Goal: Register for event/course

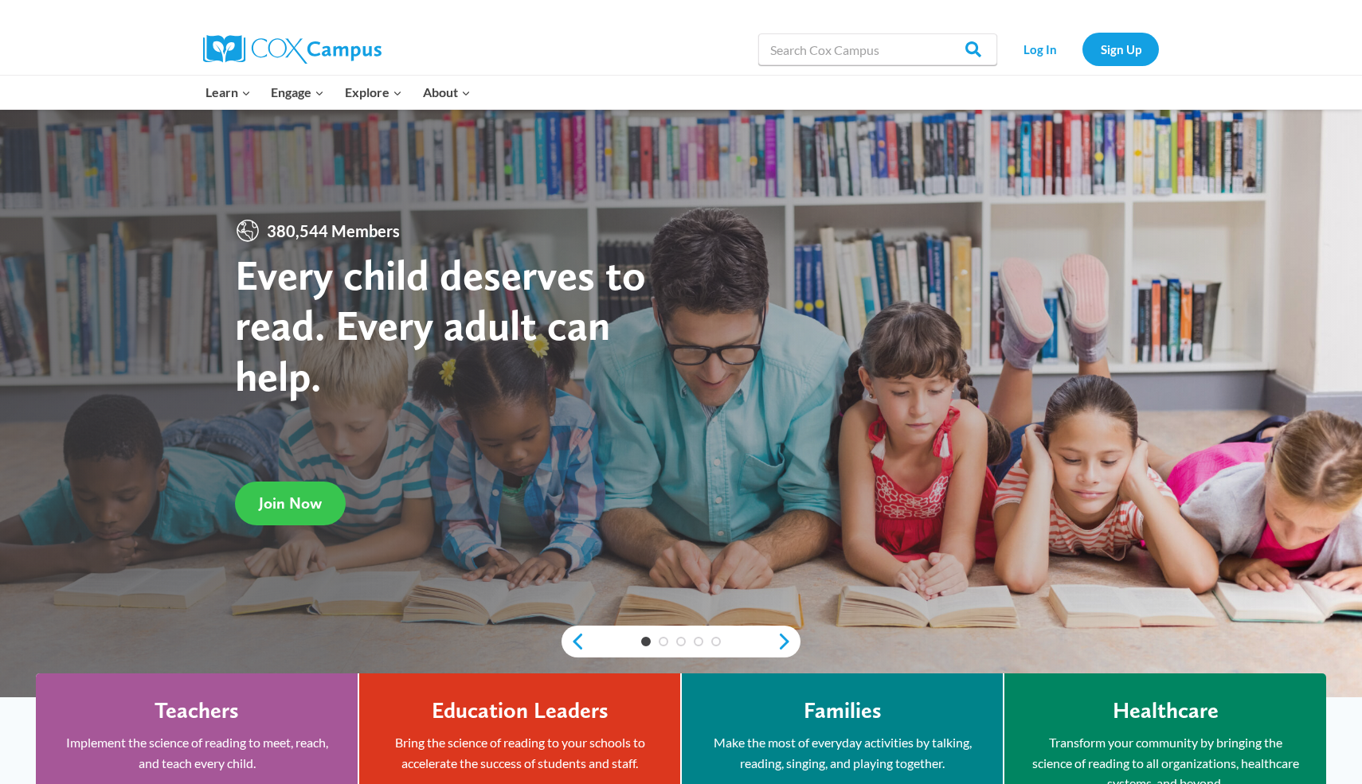
click at [307, 496] on span "Join Now" at bounding box center [290, 503] width 63 height 19
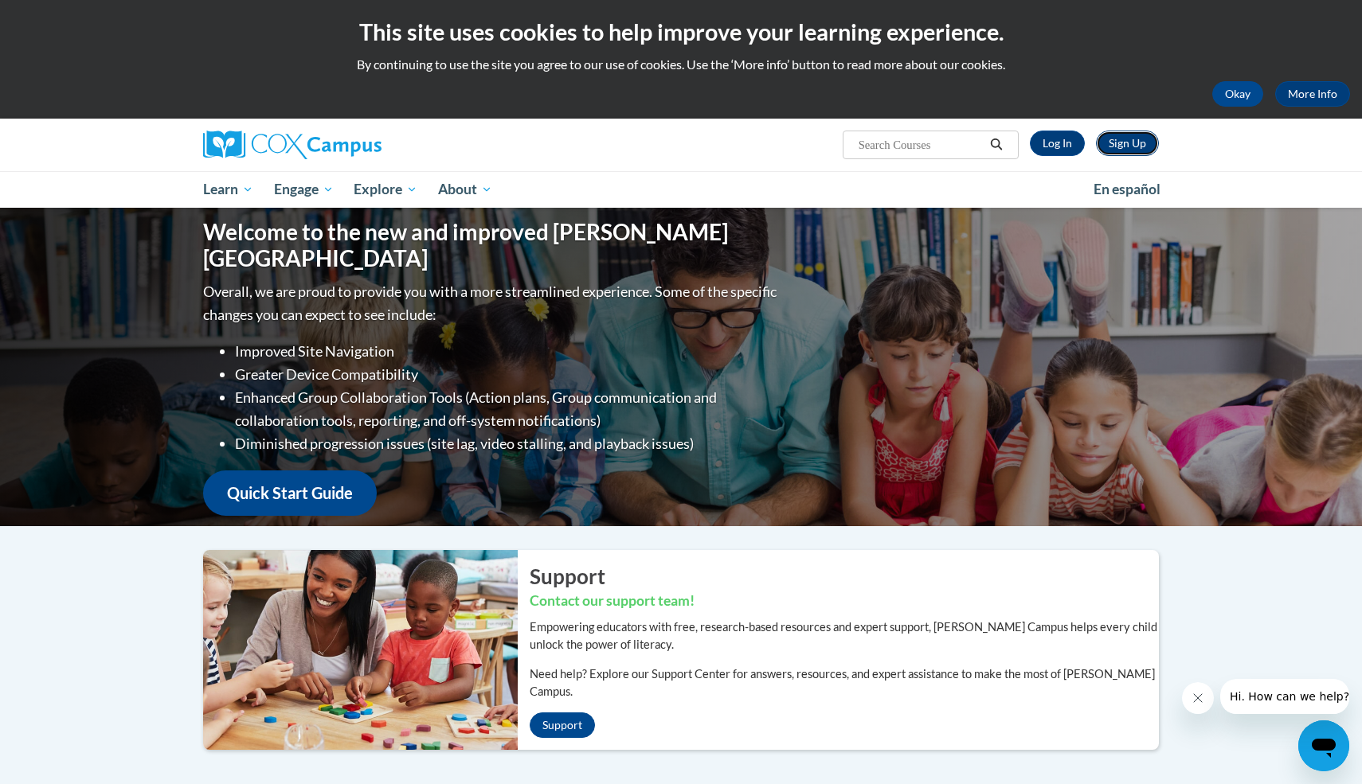
click at [1143, 151] on link "Sign Up" at bounding box center [1127, 143] width 63 height 25
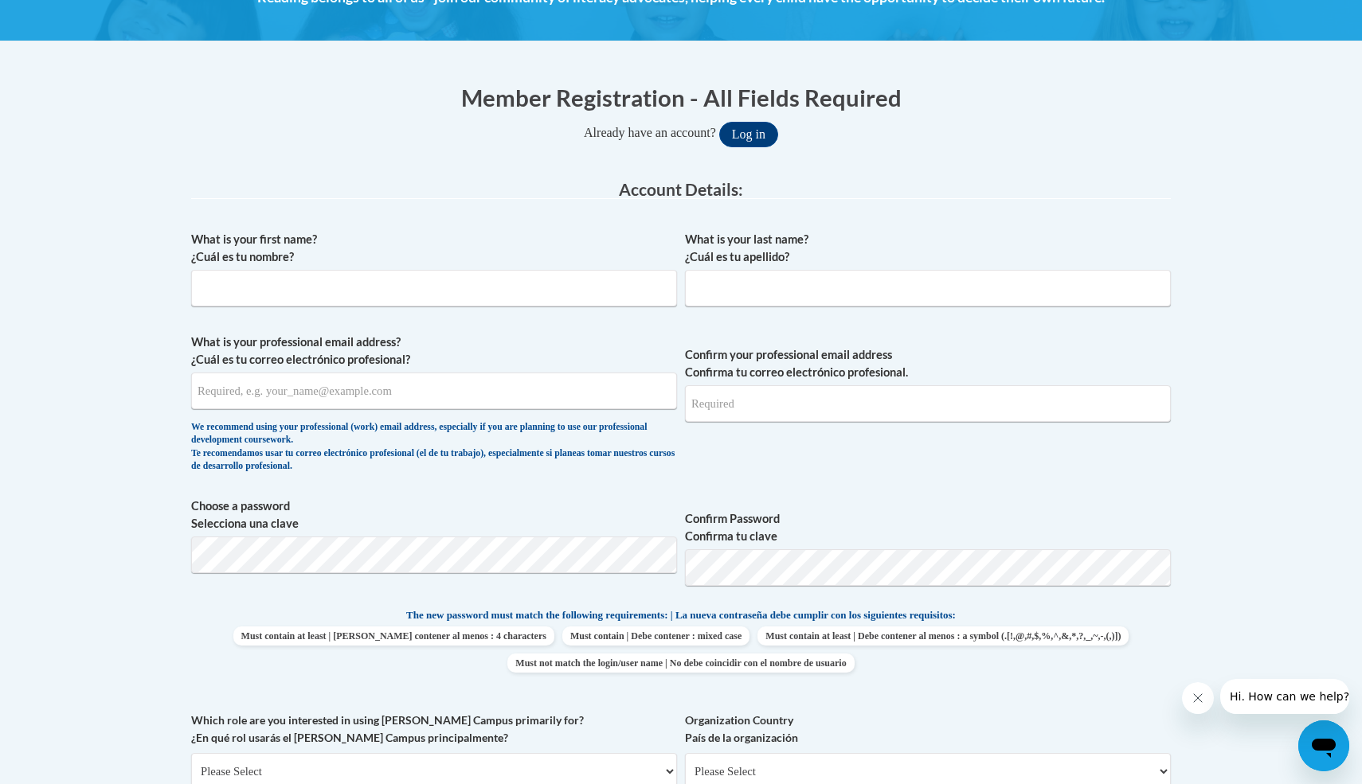
scroll to position [169, 0]
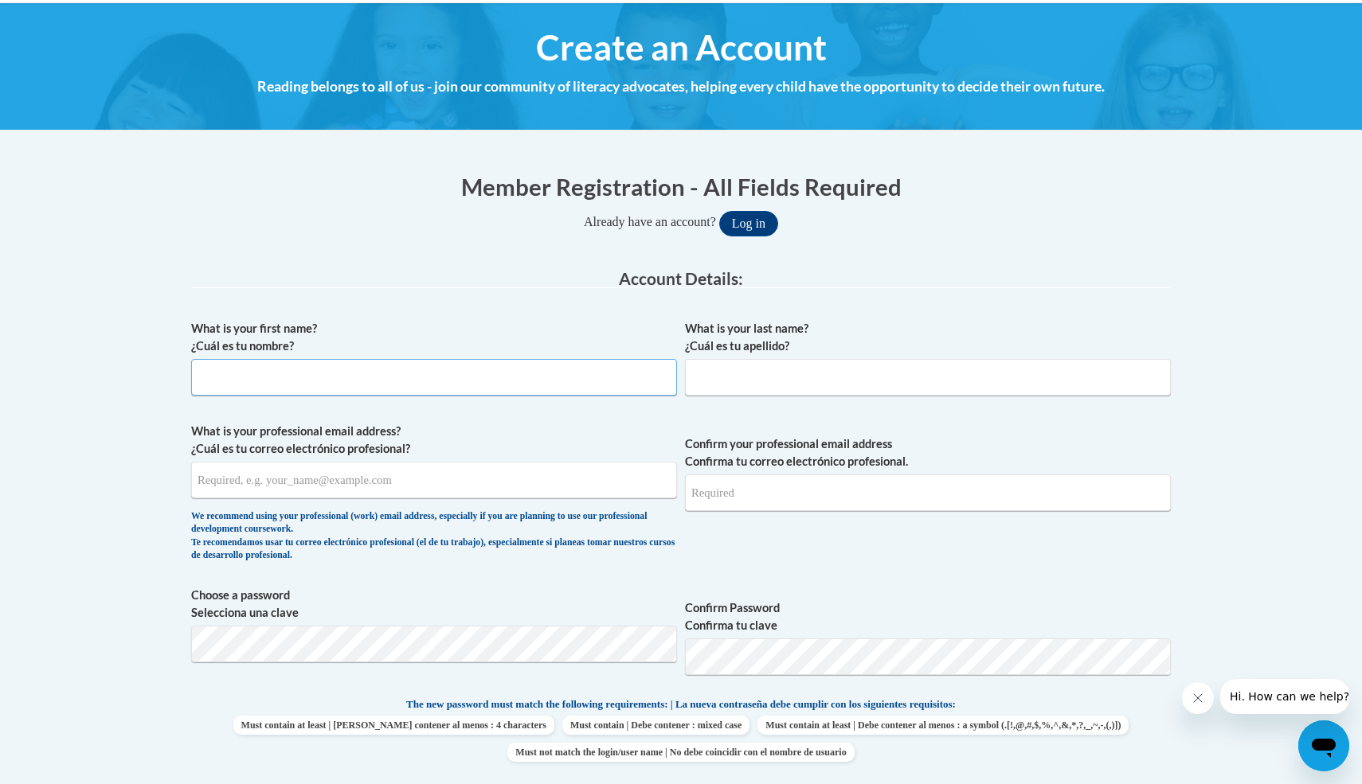
click at [450, 385] on input "What is your first name? ¿Cuál es tu nombre?" at bounding box center [434, 377] width 486 height 37
type input "Chayil"
click at [741, 382] on input "What is your last name? ¿Cuál es tu apellido?" at bounding box center [928, 377] width 486 height 37
type input "Quarterman"
click at [440, 481] on input "What is your professional email address? ¿Cuál es tu correo electrónico profesi…" at bounding box center [434, 480] width 486 height 37
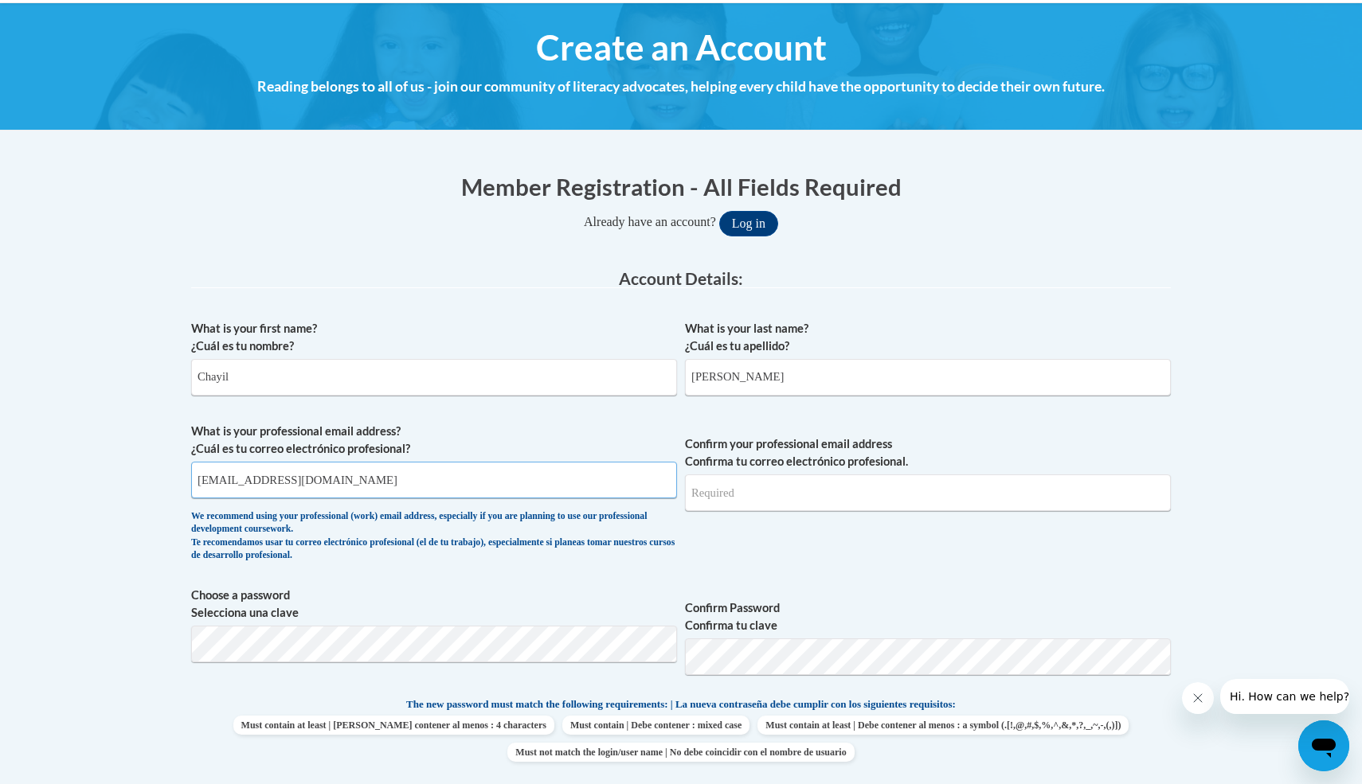
type input "chayilq01@gmail.com"
click at [785, 498] on input "Confirm your professional email address Confirma tu correo electrónico profesio…" at bounding box center [928, 493] width 486 height 37
type input "c"
type input "chayilq01@gmail.com"
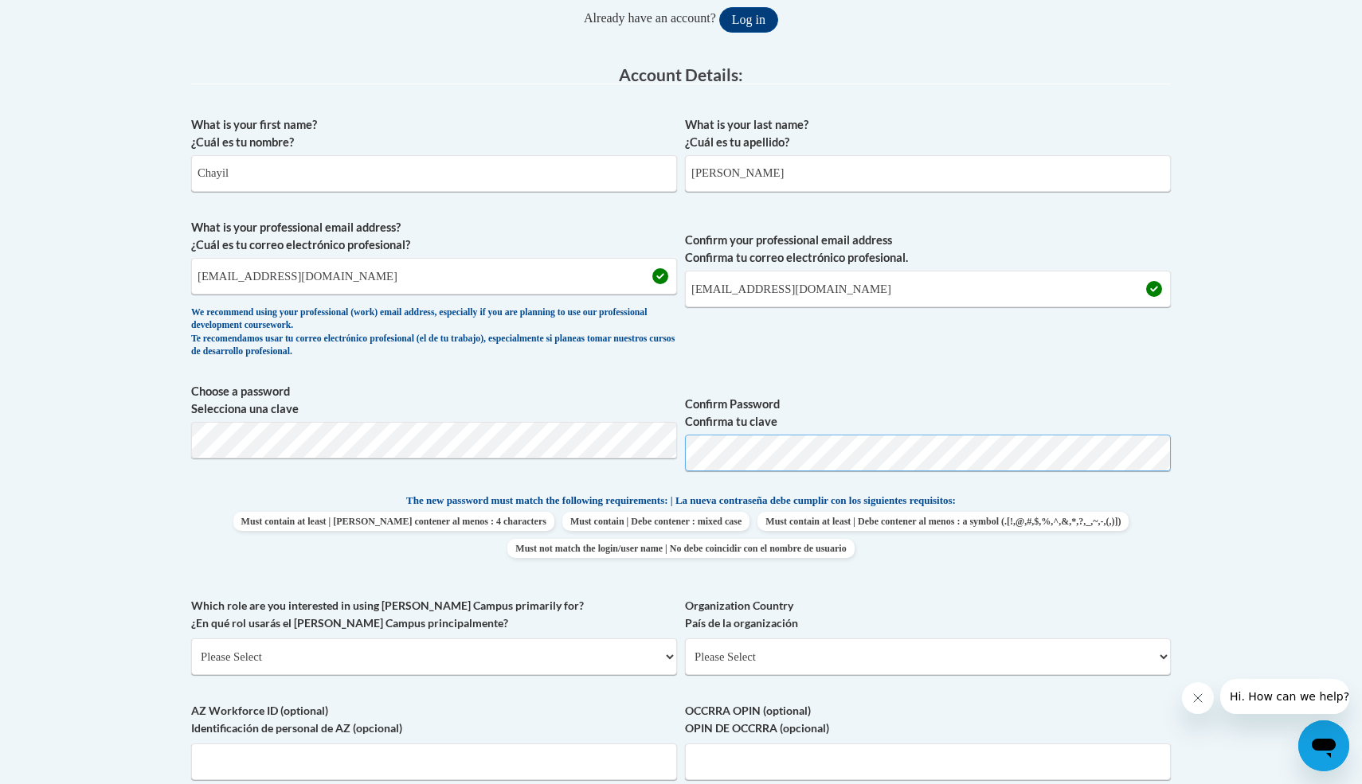
scroll to position [375, 0]
click at [569, 661] on select "Please Select College/University | Colegio/Universidad Community/Nonprofit Part…" at bounding box center [434, 654] width 486 height 37
click at [191, 636] on select "Please Select College/University | Colegio/Universidad Community/Nonprofit Part…" at bounding box center [434, 654] width 486 height 37
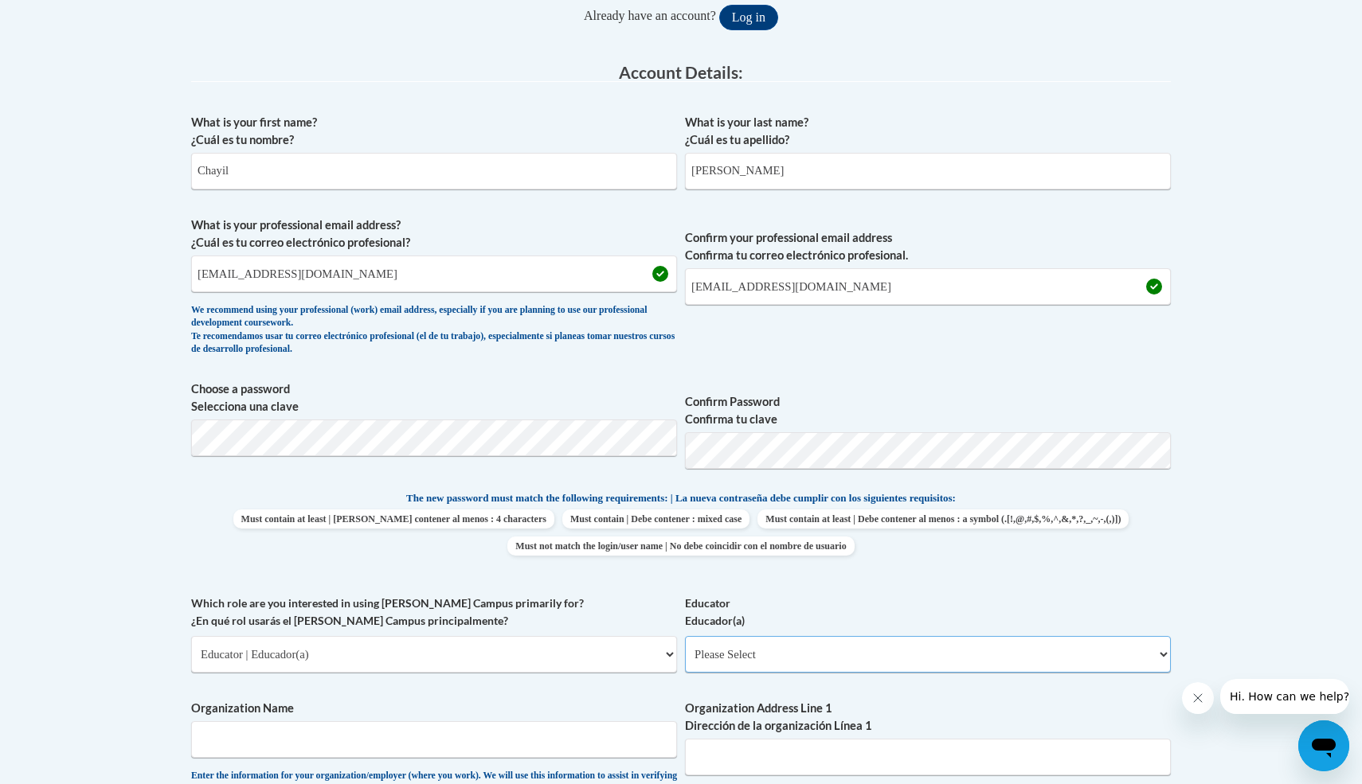
click at [744, 654] on select "Please Select Early Learning/Daycare Teacher/Family Home Care Provider | Maestr…" at bounding box center [928, 654] width 486 height 37
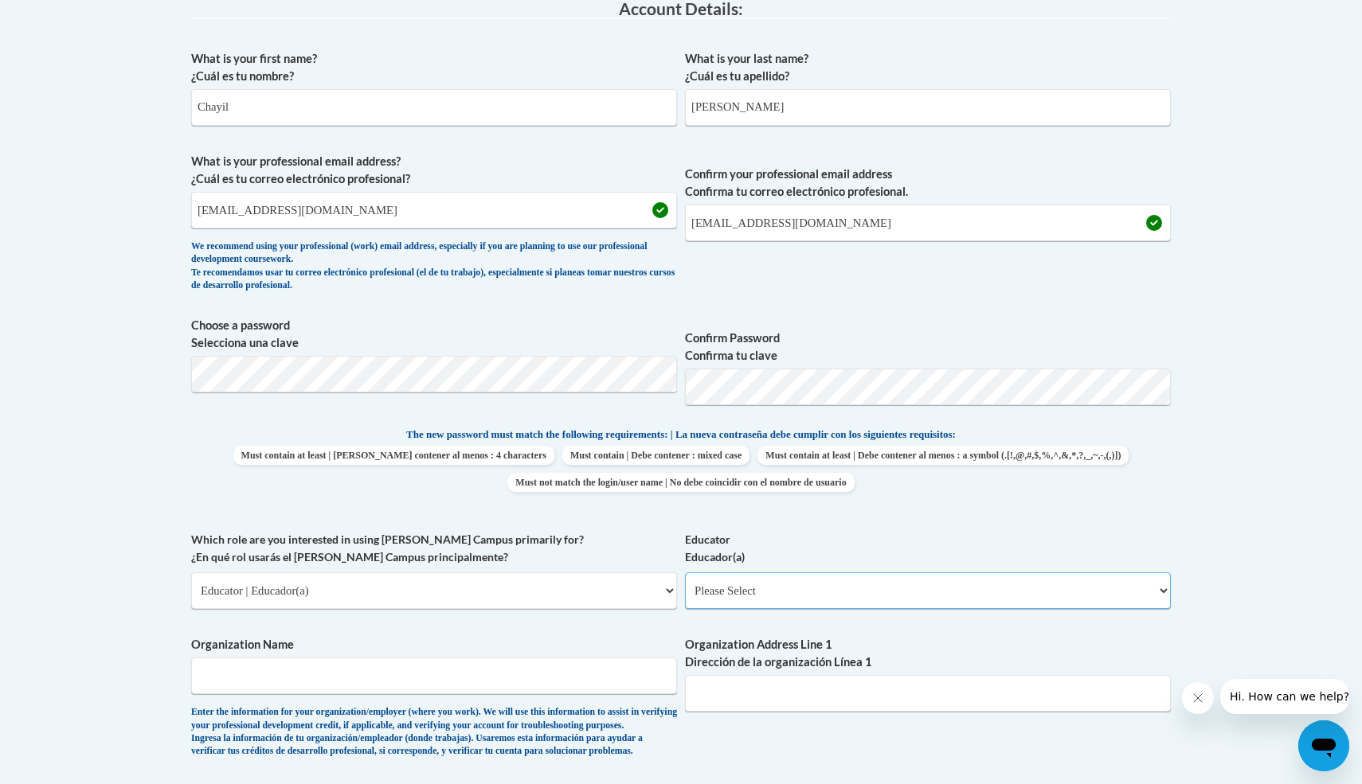
scroll to position [423, 0]
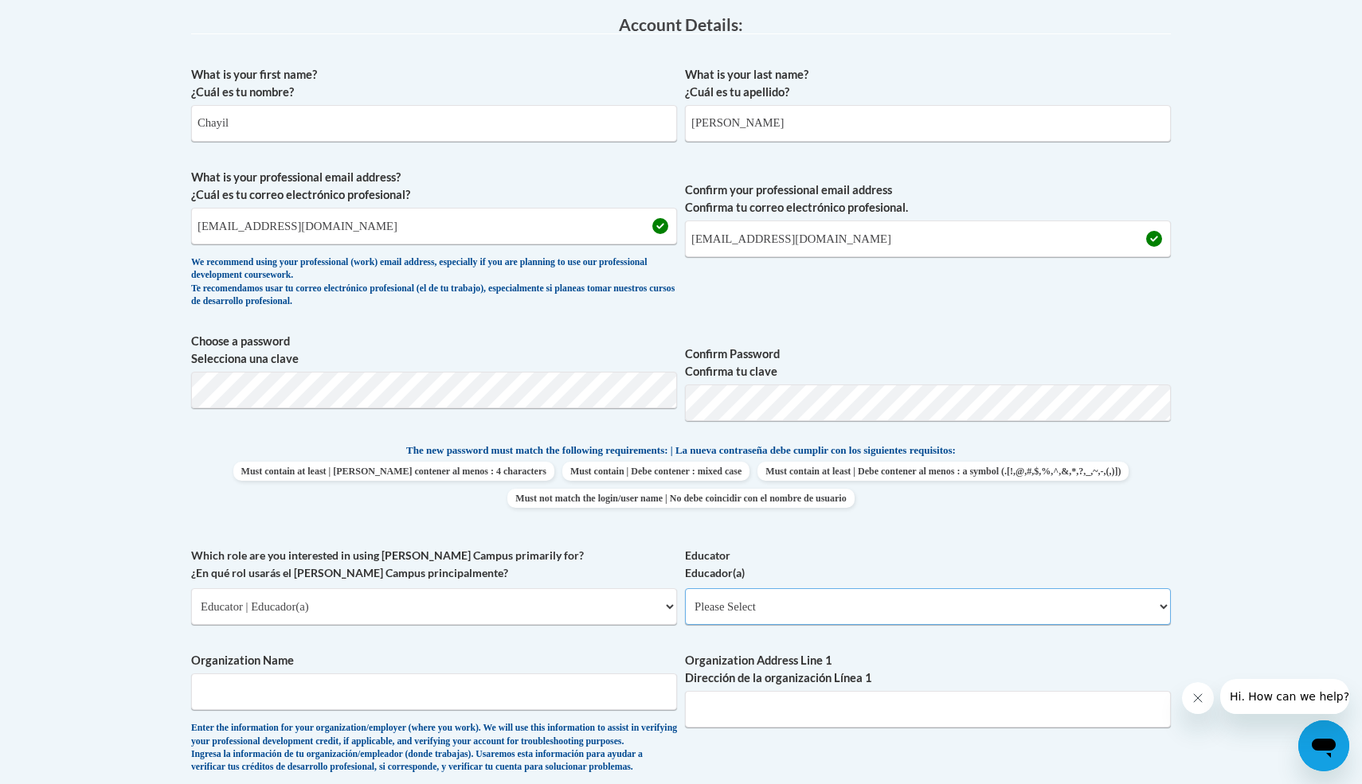
click at [895, 602] on select "Please Select Early Learning/Daycare Teacher/Family Home Care Provider | Maestr…" at bounding box center [928, 606] width 486 height 37
click at [377, 605] on select "Please Select College/University | Colegio/Universidad Community/Nonprofit Part…" at bounding box center [434, 606] width 486 height 37
select select "5a18ea06-2b54-4451-96f2-d152daf9eac5"
click at [191, 588] on select "Please Select College/University | Colegio/Universidad Community/Nonprofit Part…" at bounding box center [434, 606] width 486 height 37
click at [853, 607] on select "Please Select College/University Staff | Empleado universitario College/Univers…" at bounding box center [928, 606] width 486 height 37
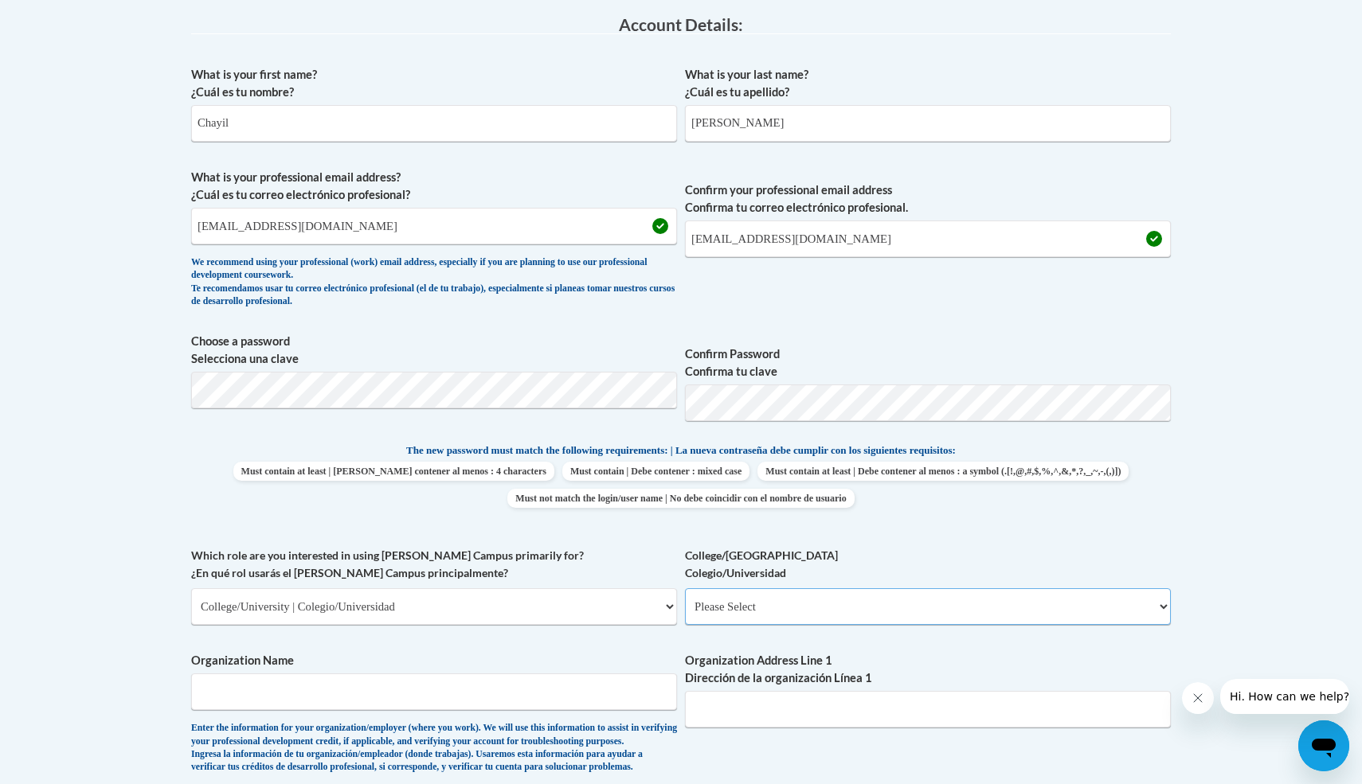
select select "99b32b07-cffc-426c-8bf6-0cd77760d84b"
click at [685, 588] on select "Please Select College/University Staff | Empleado universitario College/Univers…" at bounding box center [928, 606] width 486 height 37
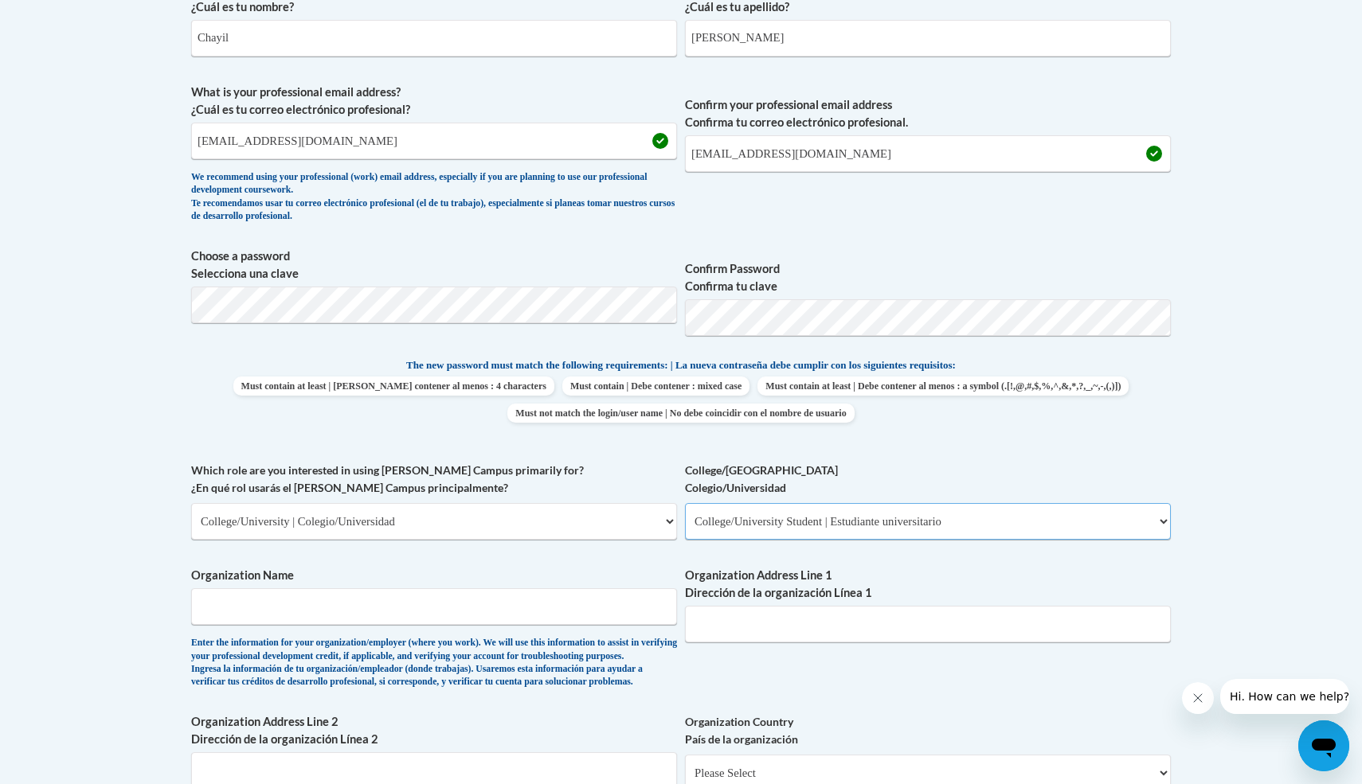
scroll to position [520, 0]
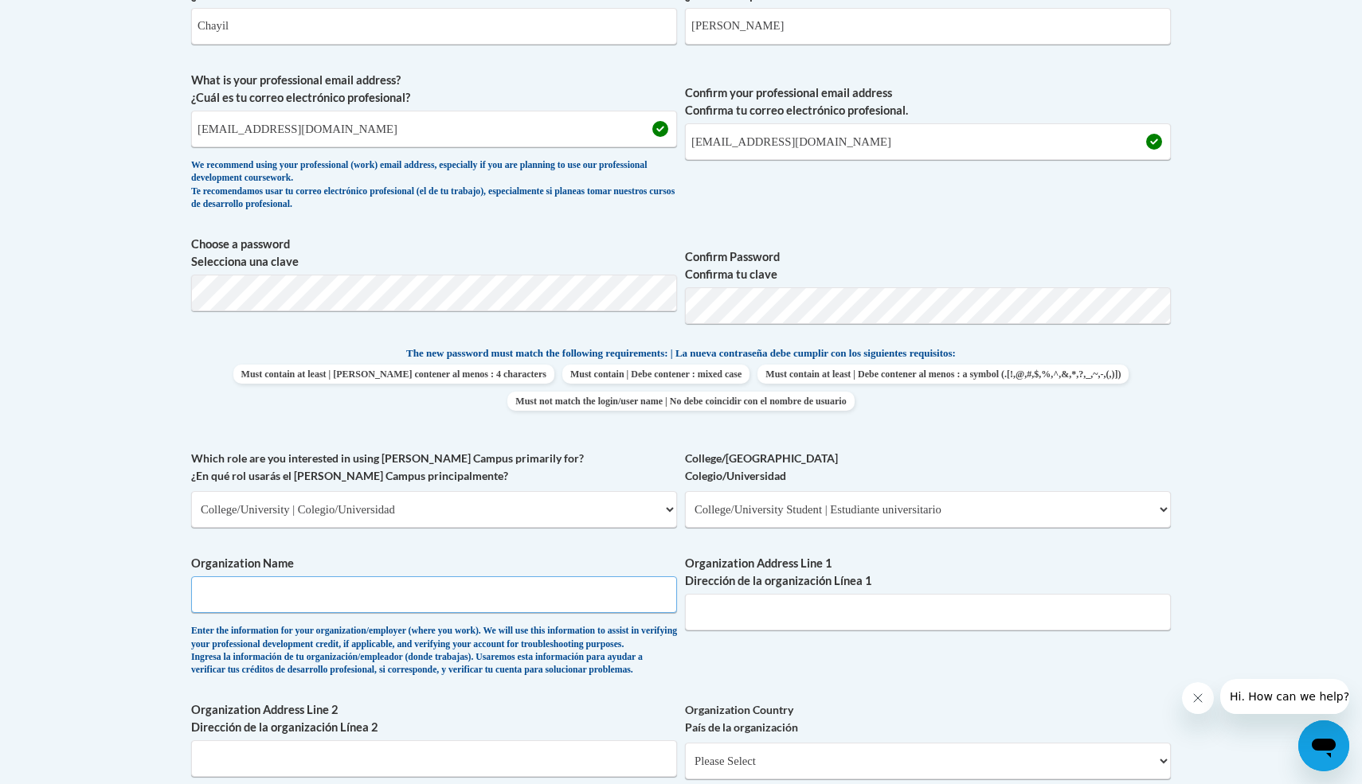
click at [529, 599] on input "Organization Name" at bounding box center [434, 595] width 486 height 37
click at [731, 624] on input "Organization Address Line 1 Dirección de la organización Línea 1" at bounding box center [928, 612] width 486 height 37
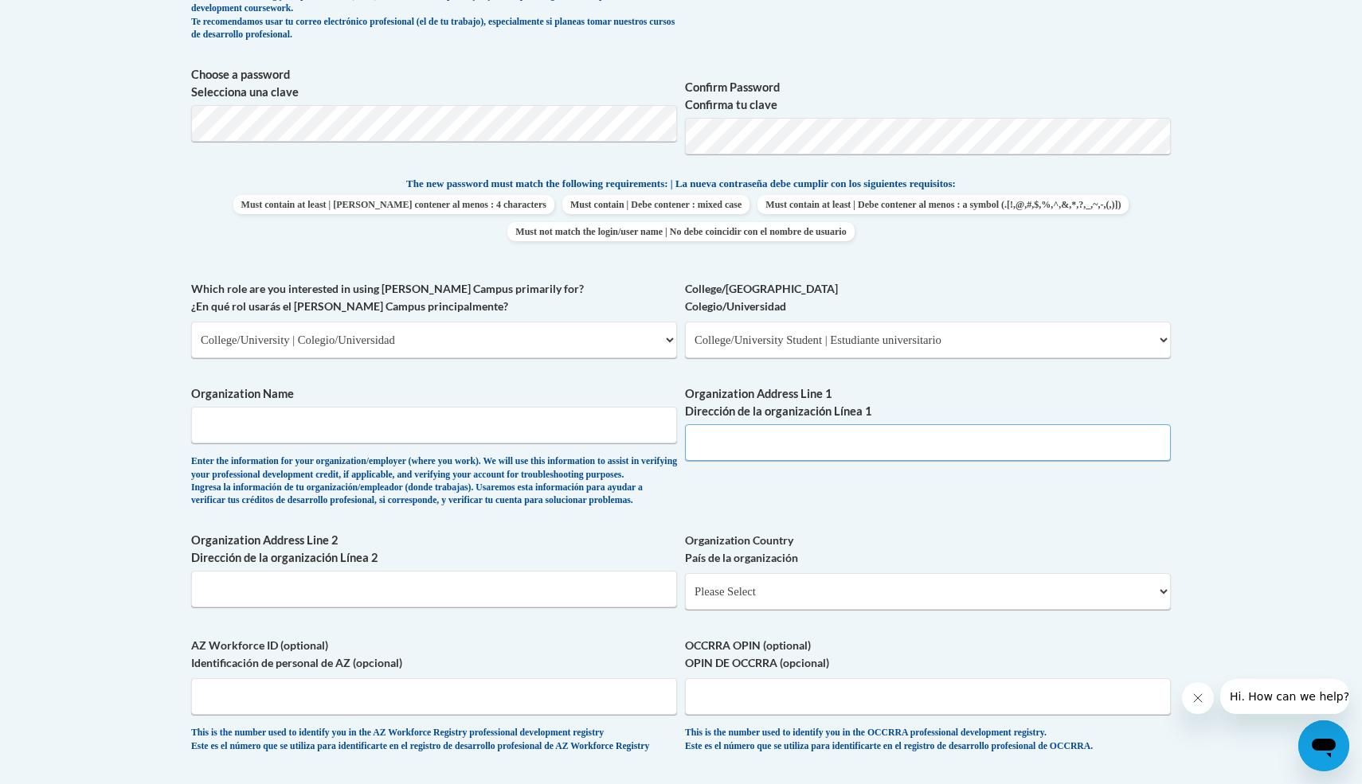
scroll to position [719, 0]
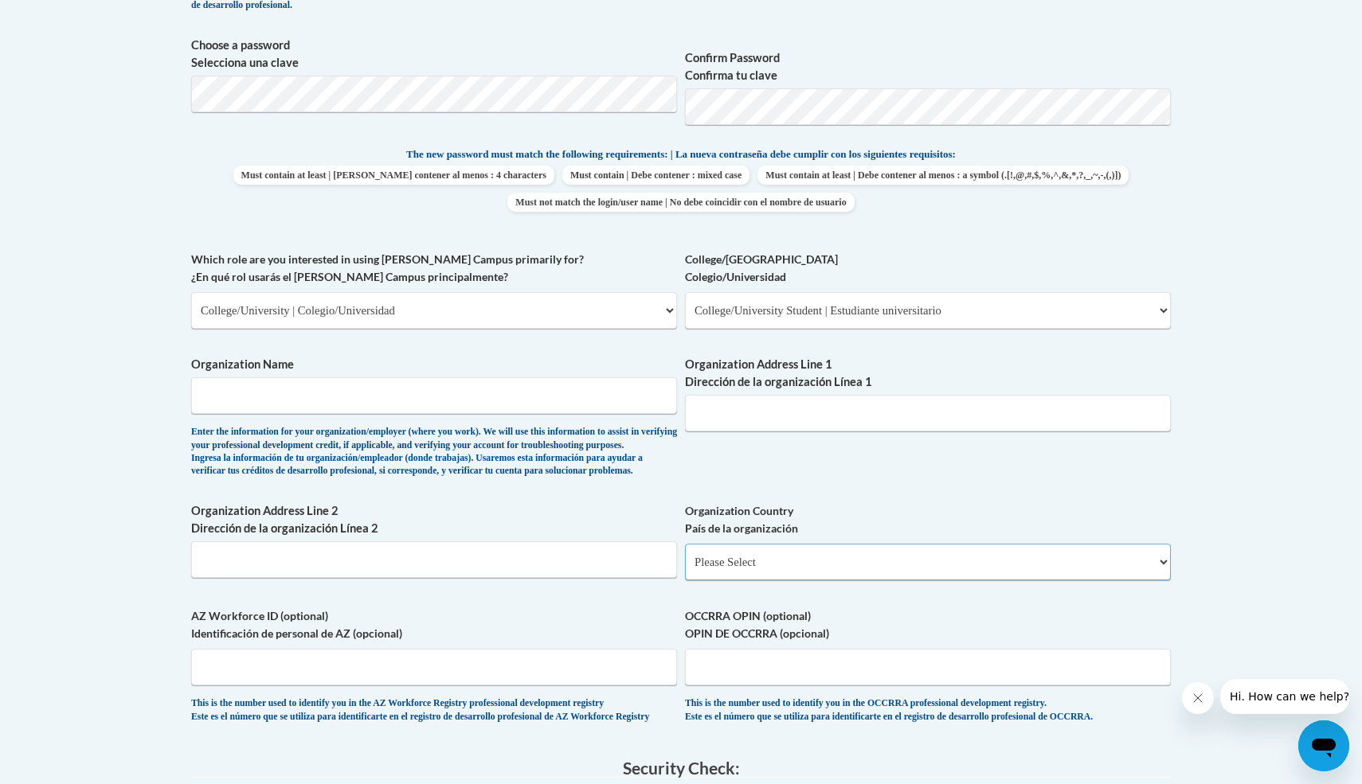
click at [735, 581] on select "Please Select United States | Estados Unidos Outside of the United States | Fue…" at bounding box center [928, 562] width 486 height 37
select select "ad49bcad-a171-4b2e-b99c-48b446064914"
click at [685, 569] on select "Please Select United States | Estados Unidos Outside of the United States | Fue…" at bounding box center [928, 562] width 486 height 37
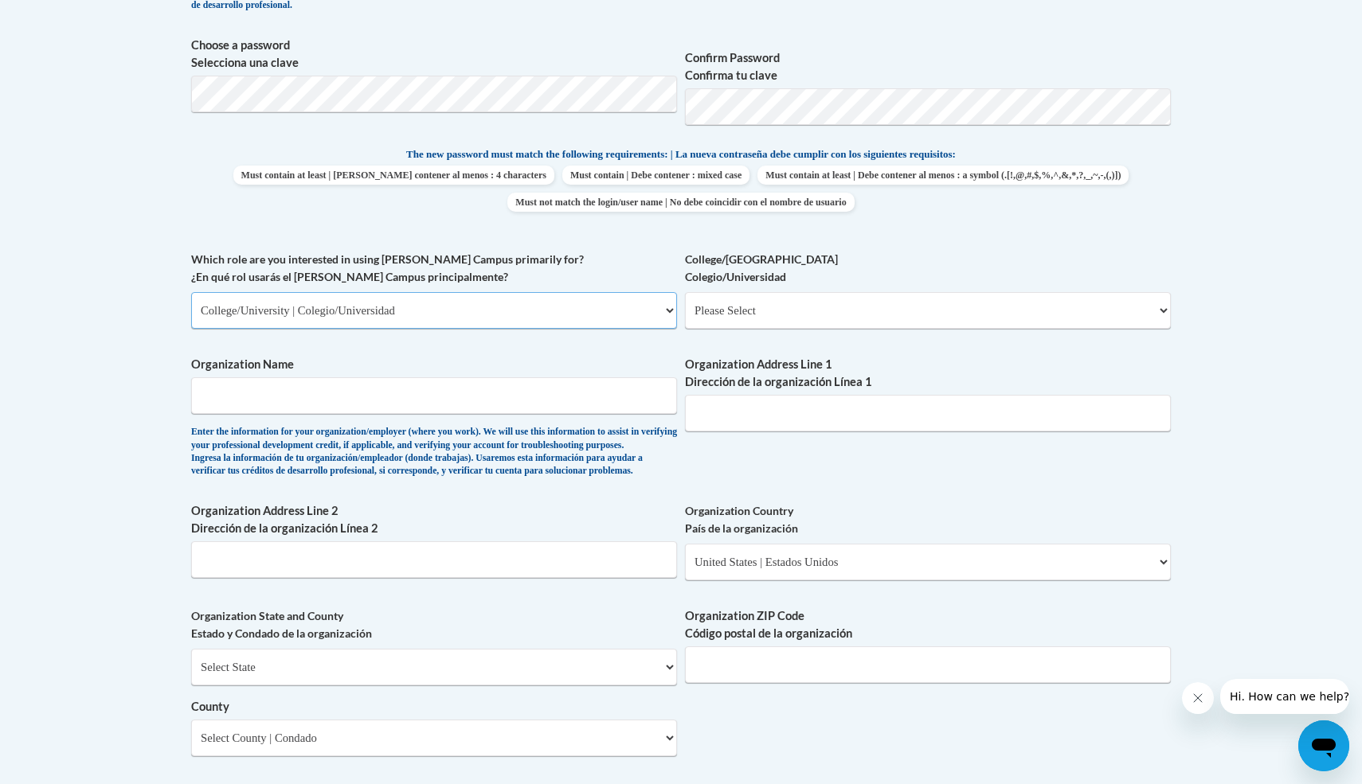
click at [568, 308] on select "Please Select College/University | Colegio/Universidad Community/Nonprofit Part…" at bounding box center [434, 310] width 486 height 37
click at [764, 319] on select "Please Select College/University Staff | Empleado universitario College/Univers…" at bounding box center [928, 310] width 486 height 37
select select "99b32b07-cffc-426c-8bf6-0cd77760d84b"
click at [685, 292] on select "Please Select College/University Staff | Empleado universitario College/Univers…" at bounding box center [928, 310] width 486 height 37
click at [536, 394] on input "Organization Name" at bounding box center [434, 395] width 486 height 37
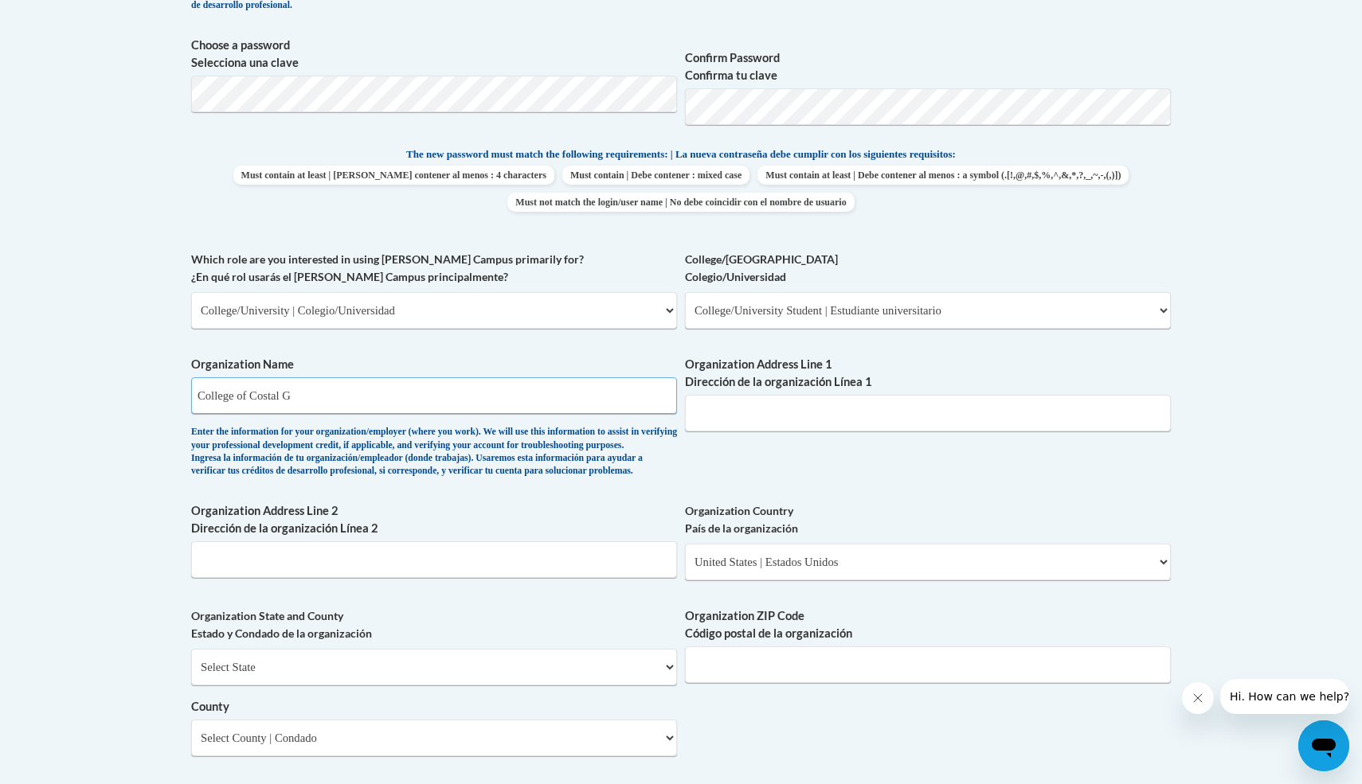
type input "College of Costal G"
click at [798, 409] on input "Organization Address Line 1 Dirección de la organización Línea 1" at bounding box center [928, 413] width 486 height 37
click at [779, 415] on input "1 College Drive , 31520" at bounding box center [928, 413] width 486 height 37
type input "1 College Drive 31520"
click at [553, 385] on input "College of Costal G" at bounding box center [434, 395] width 486 height 37
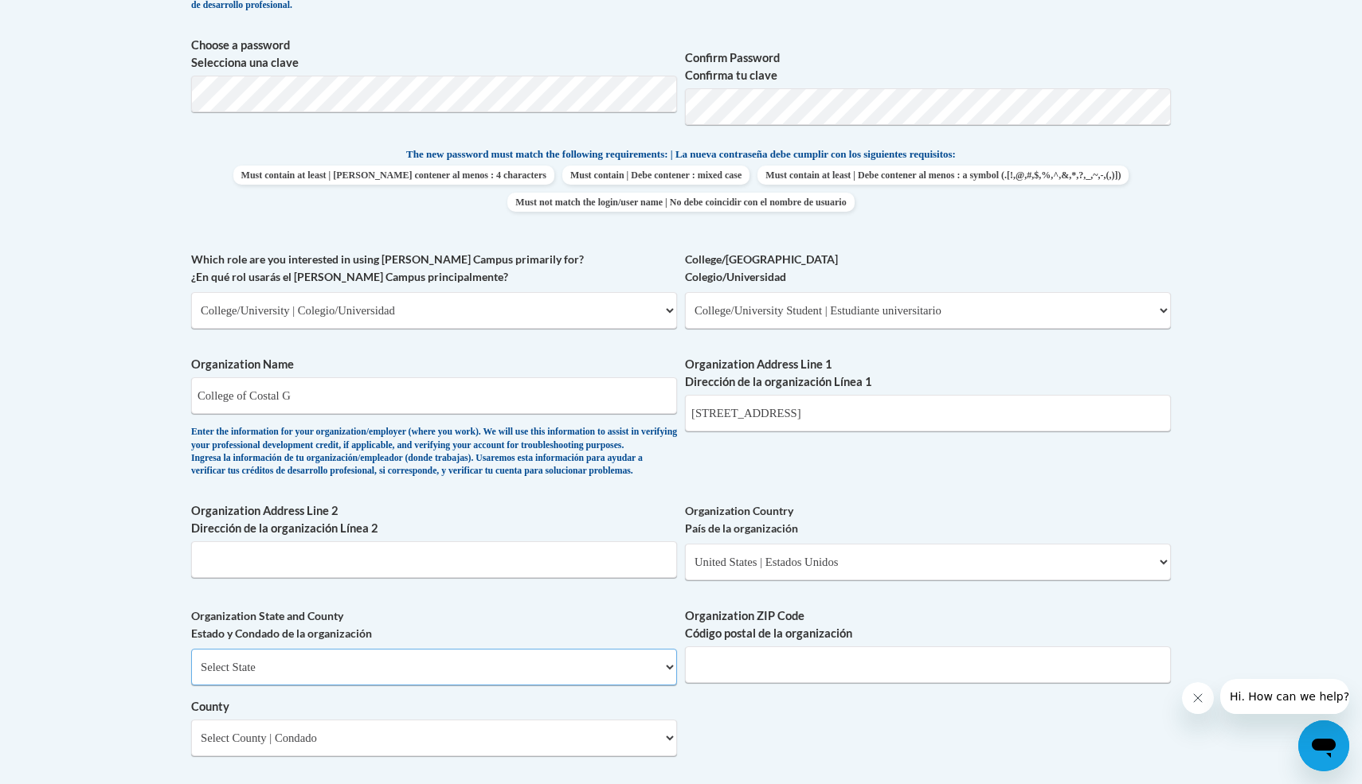
click at [559, 686] on select "Select State Alabama Alaska Arizona Arkansas California Colorado Connecticut De…" at bounding box center [434, 667] width 486 height 37
select select "Georgia"
click at [191, 675] on select "Select State Alabama Alaska Arizona Arkansas California Colorado Connecticut De…" at bounding box center [434, 667] width 486 height 37
click at [781, 683] on input "Organization ZIP Code Código postal de la organización" at bounding box center [928, 665] width 486 height 37
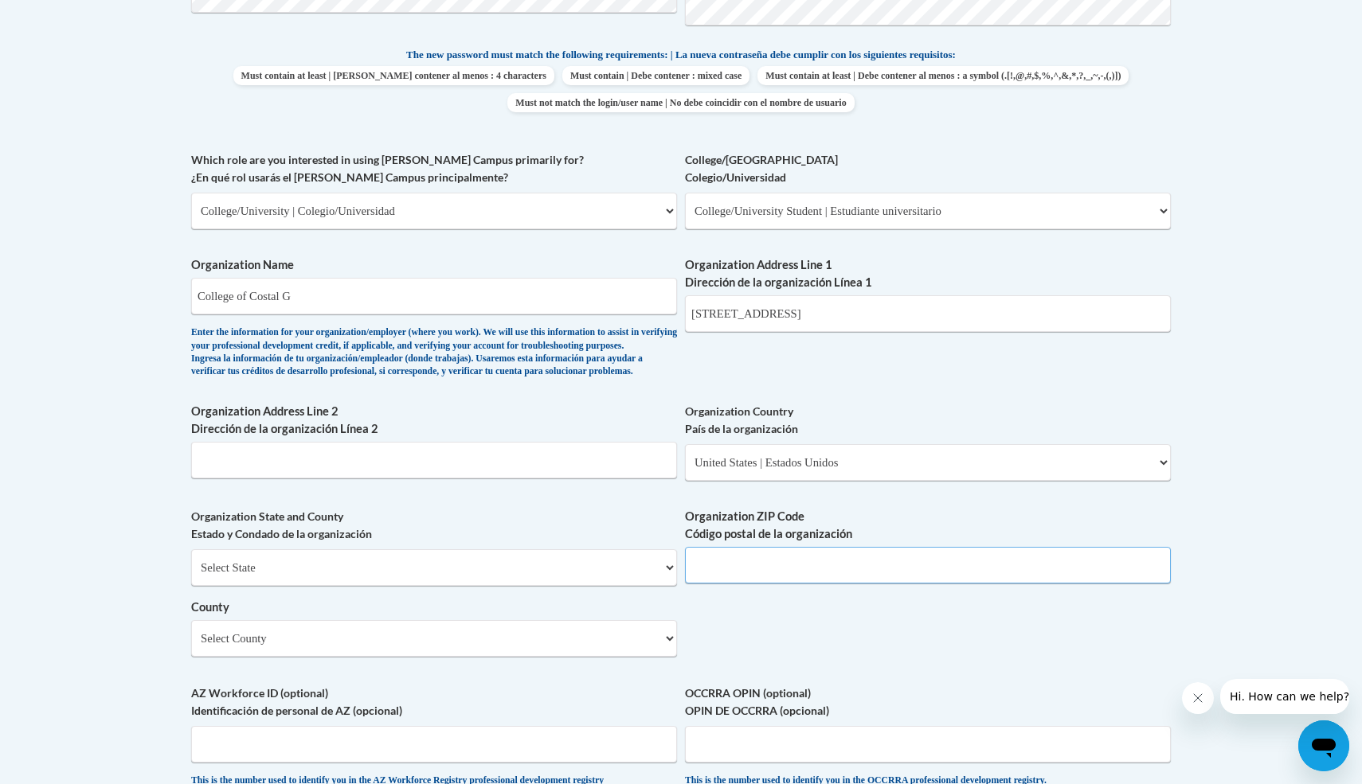
scroll to position [819, 0]
type input "31520"
drag, startPoint x: 848, startPoint y: 319, endPoint x: 774, endPoint y: 315, distance: 74.2
click at [774, 315] on input "1 College Drive 31520" at bounding box center [928, 313] width 486 height 37
type input "1 College Drive"
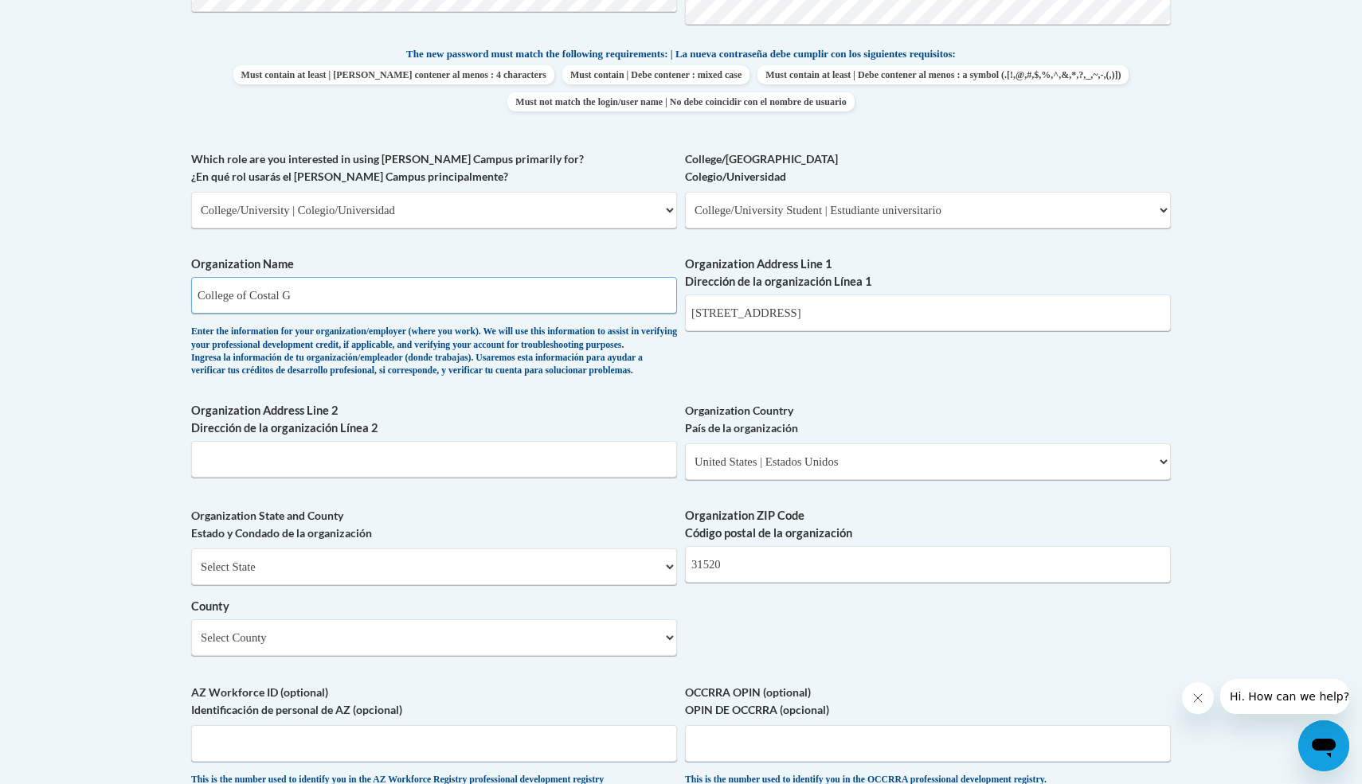
click at [440, 291] on input "College of Costal G" at bounding box center [434, 295] width 486 height 37
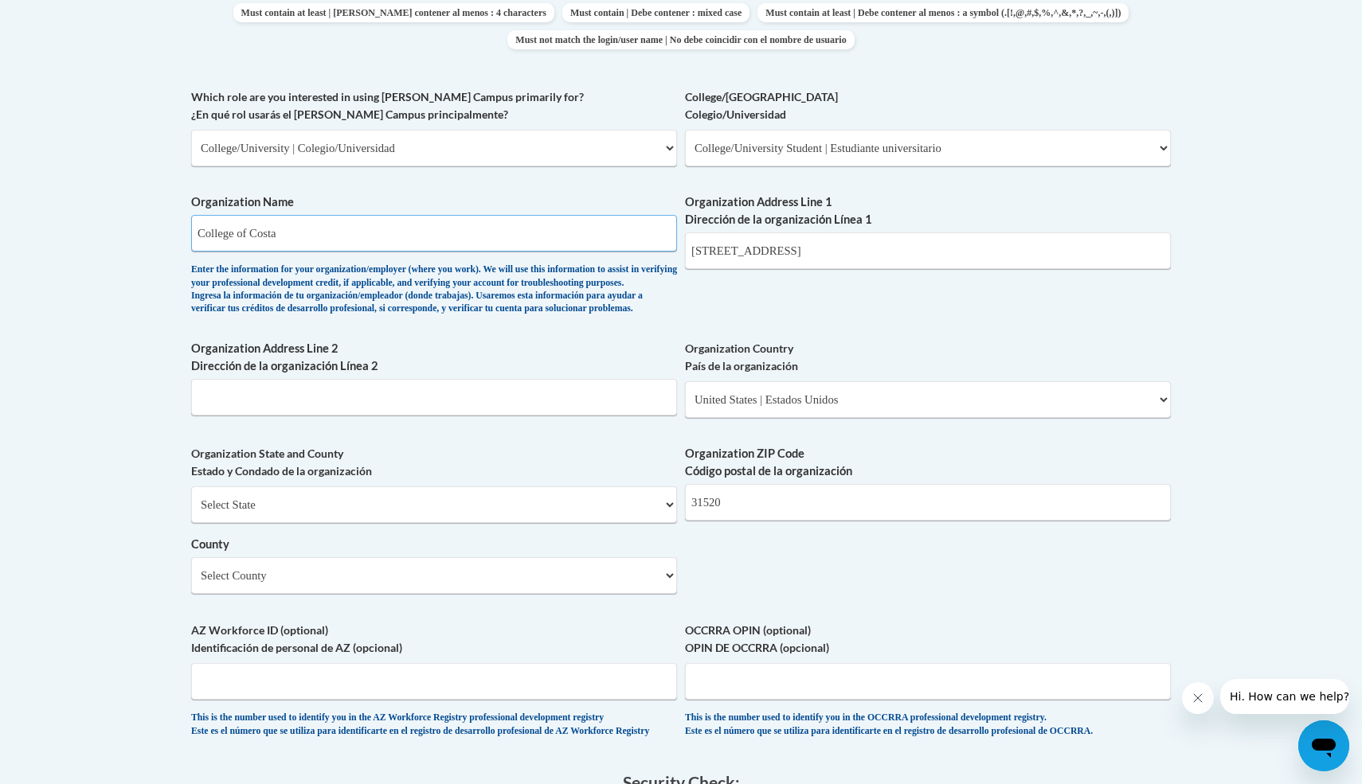
type input "College of Costa"
click at [625, 594] on select "Select County Appling Atkinson Bacon Baker Baldwin Banks Barrow Bartow Ben Hill…" at bounding box center [434, 575] width 486 height 37
select select "Glynn"
click at [191, 584] on select "Select County Appling Atkinson Bacon Baker Baldwin Banks Barrow Bartow Ben Hill…" at bounding box center [434, 575] width 486 height 37
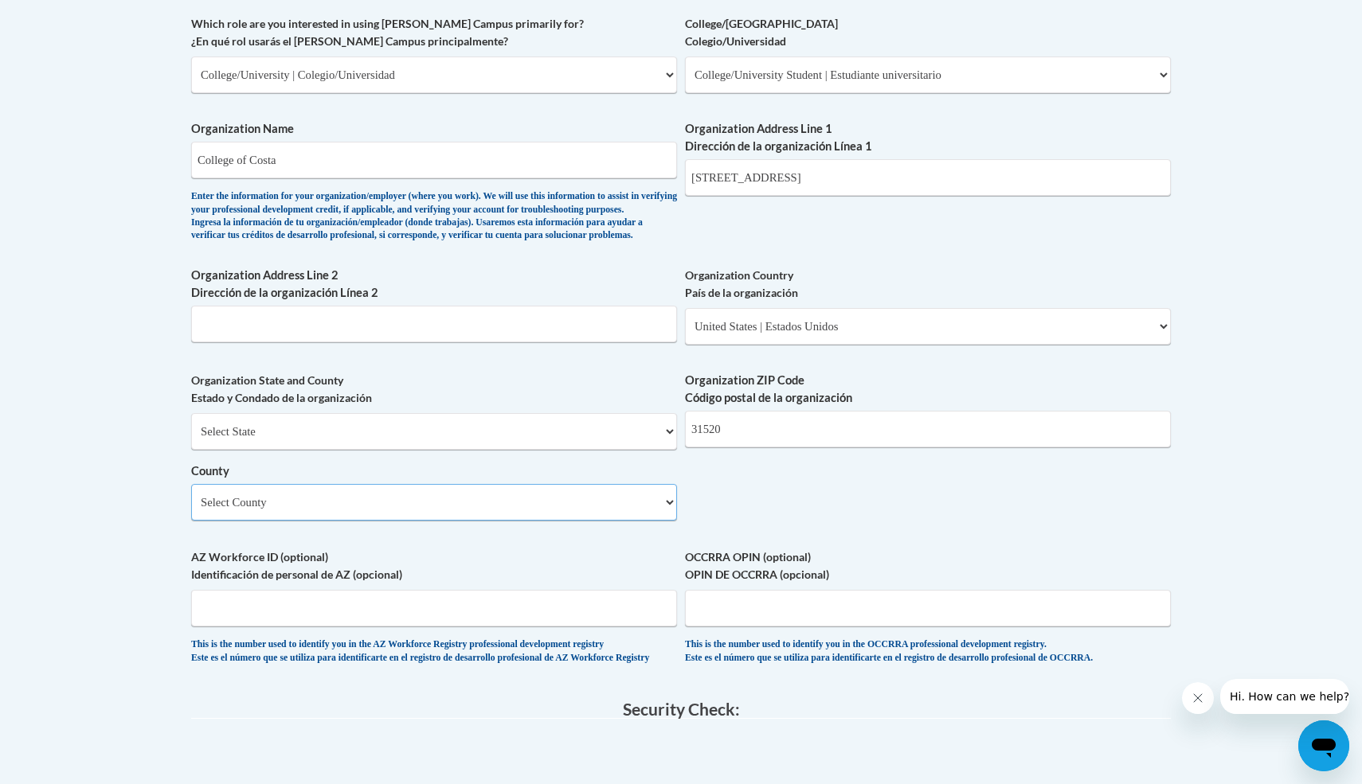
scroll to position [947, 0]
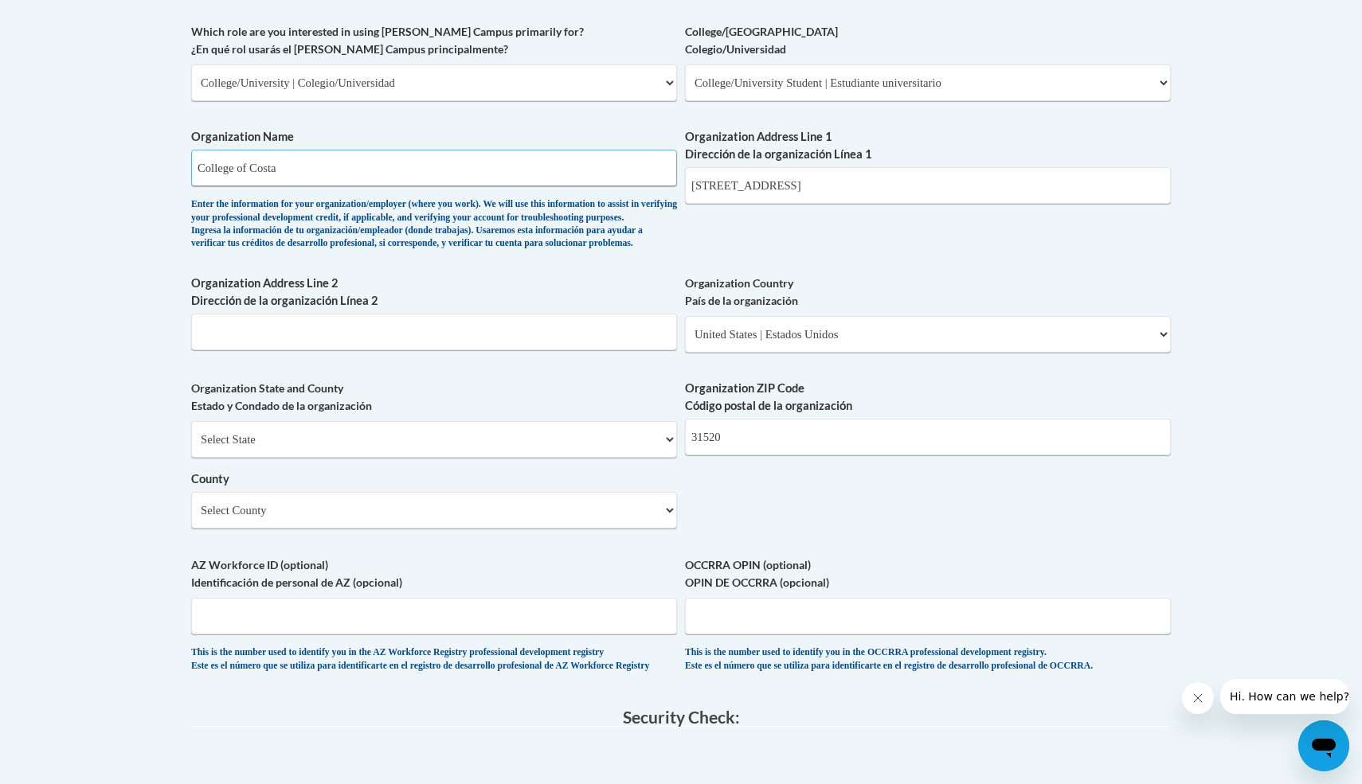
click at [402, 158] on input "College of Costa" at bounding box center [434, 168] width 486 height 37
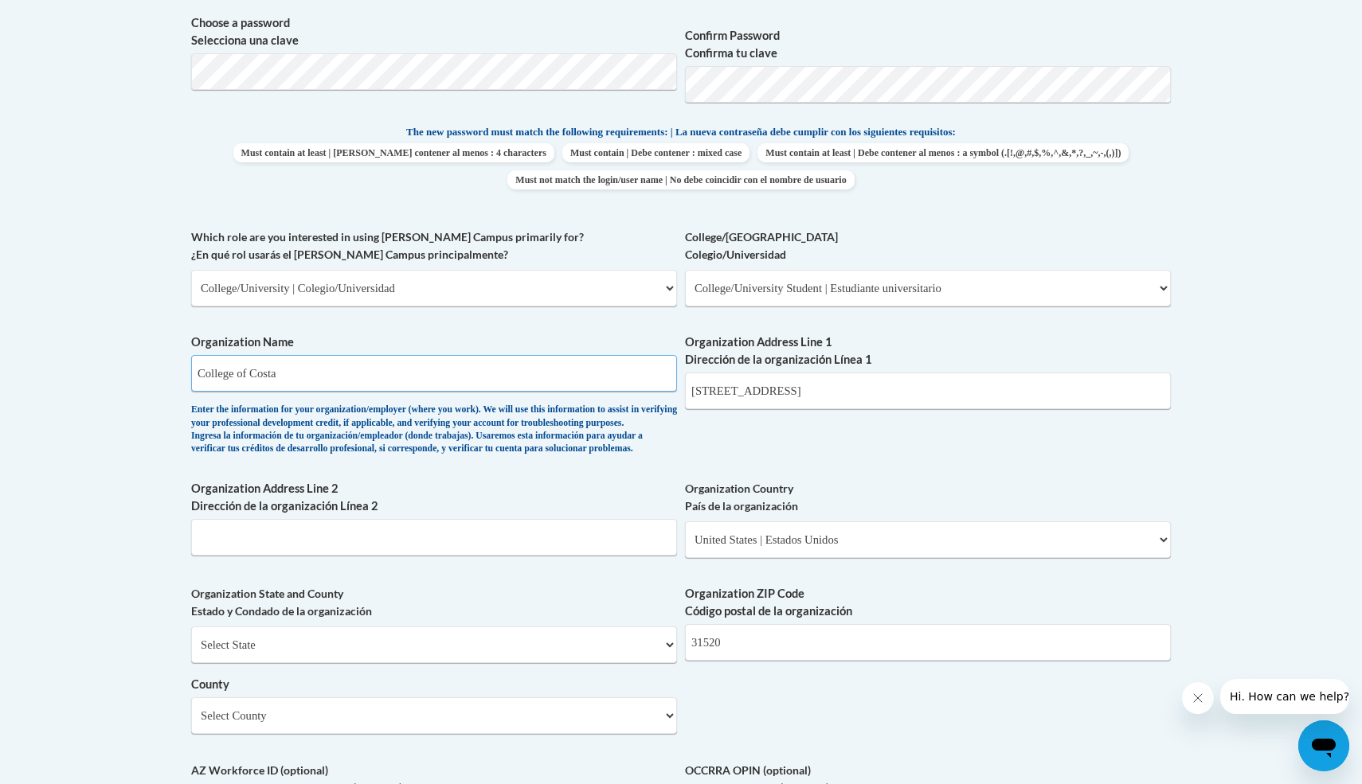
scroll to position [743, 0]
click at [554, 382] on input "College of Costa" at bounding box center [434, 372] width 486 height 37
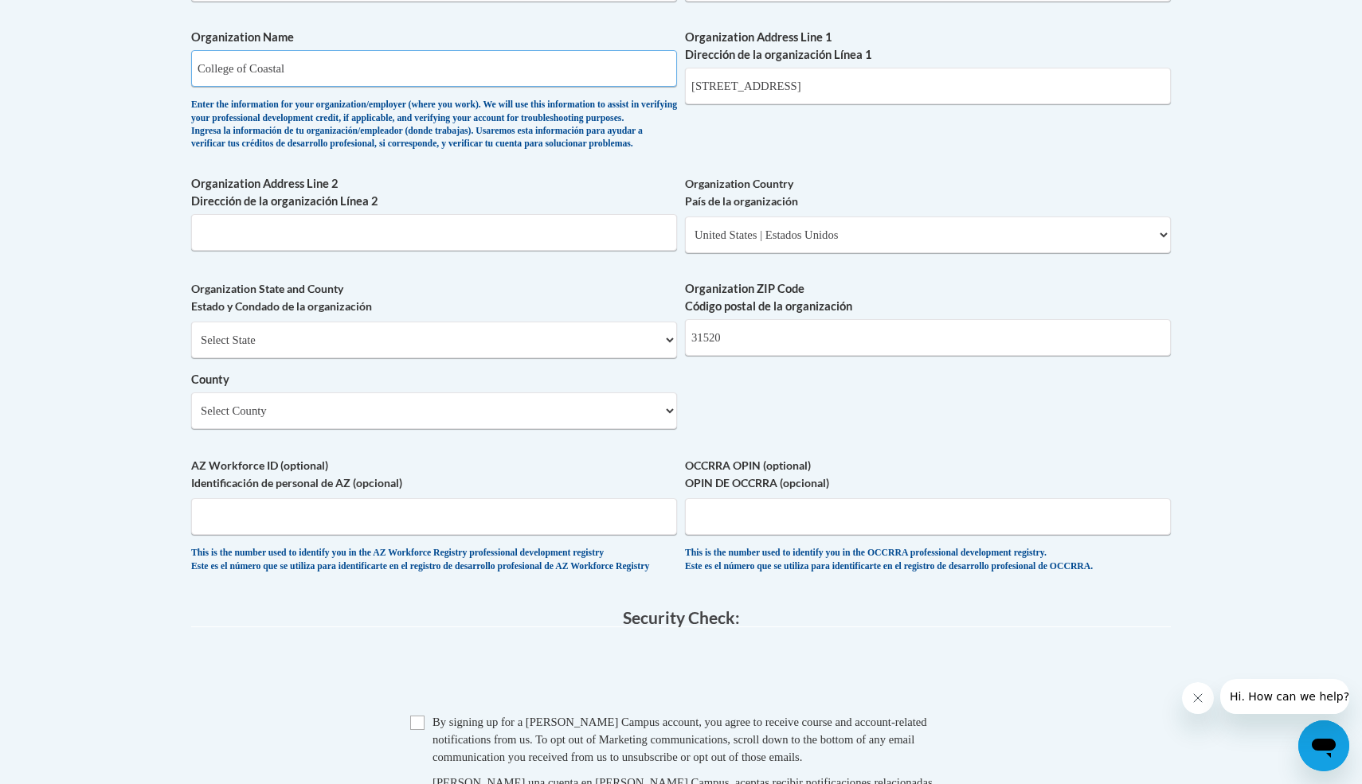
scroll to position [1089, 0]
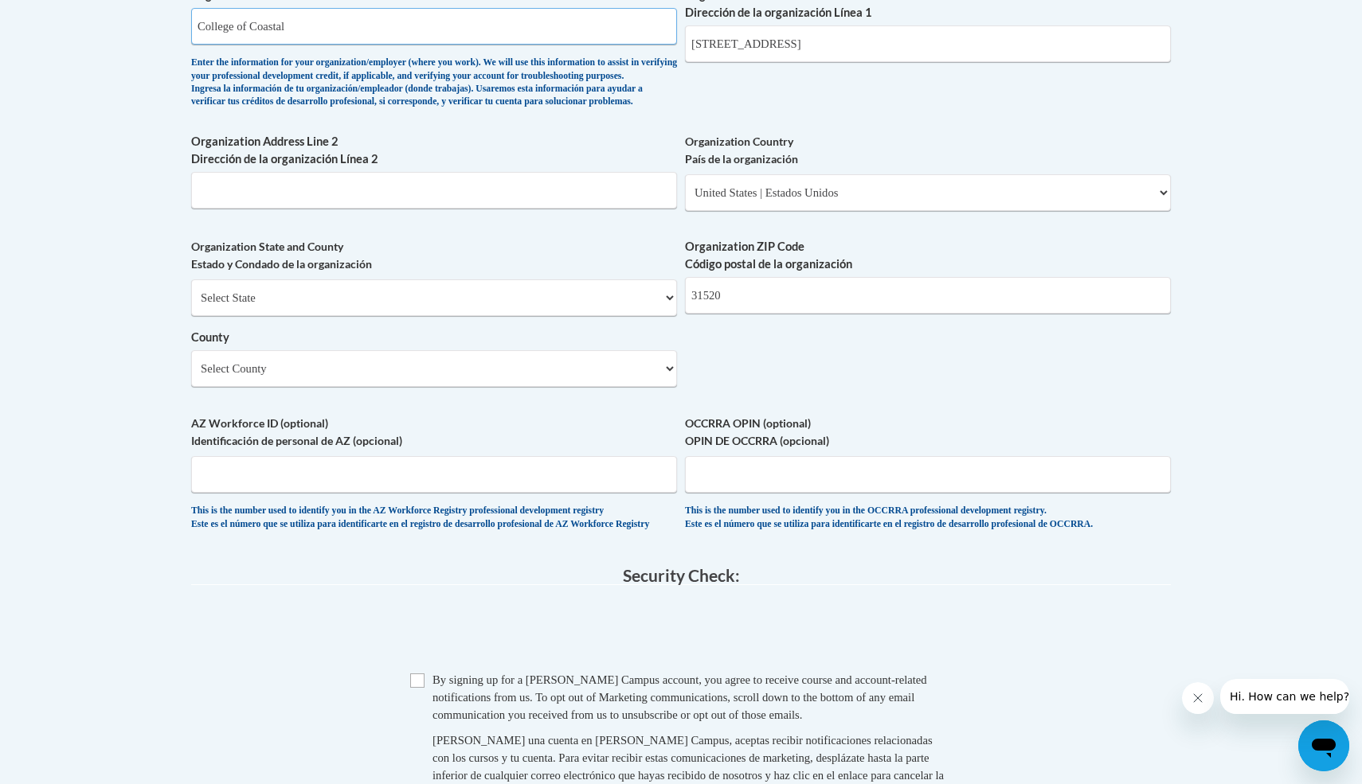
type input "College of Coastal"
click at [416, 688] on input "Checkbox" at bounding box center [417, 681] width 14 height 14
checkbox input "true"
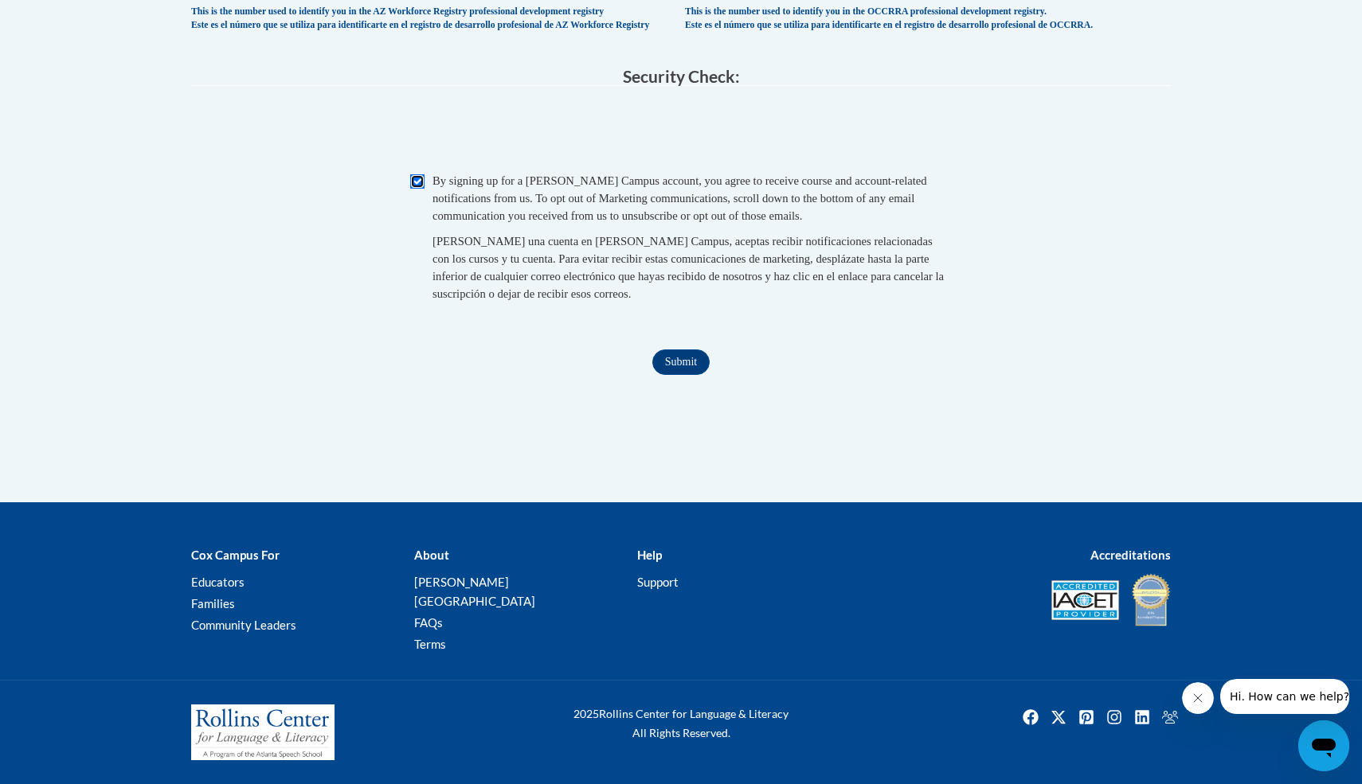
scroll to position [1608, 0]
click at [704, 375] on input "Submit" at bounding box center [680, 362] width 57 height 25
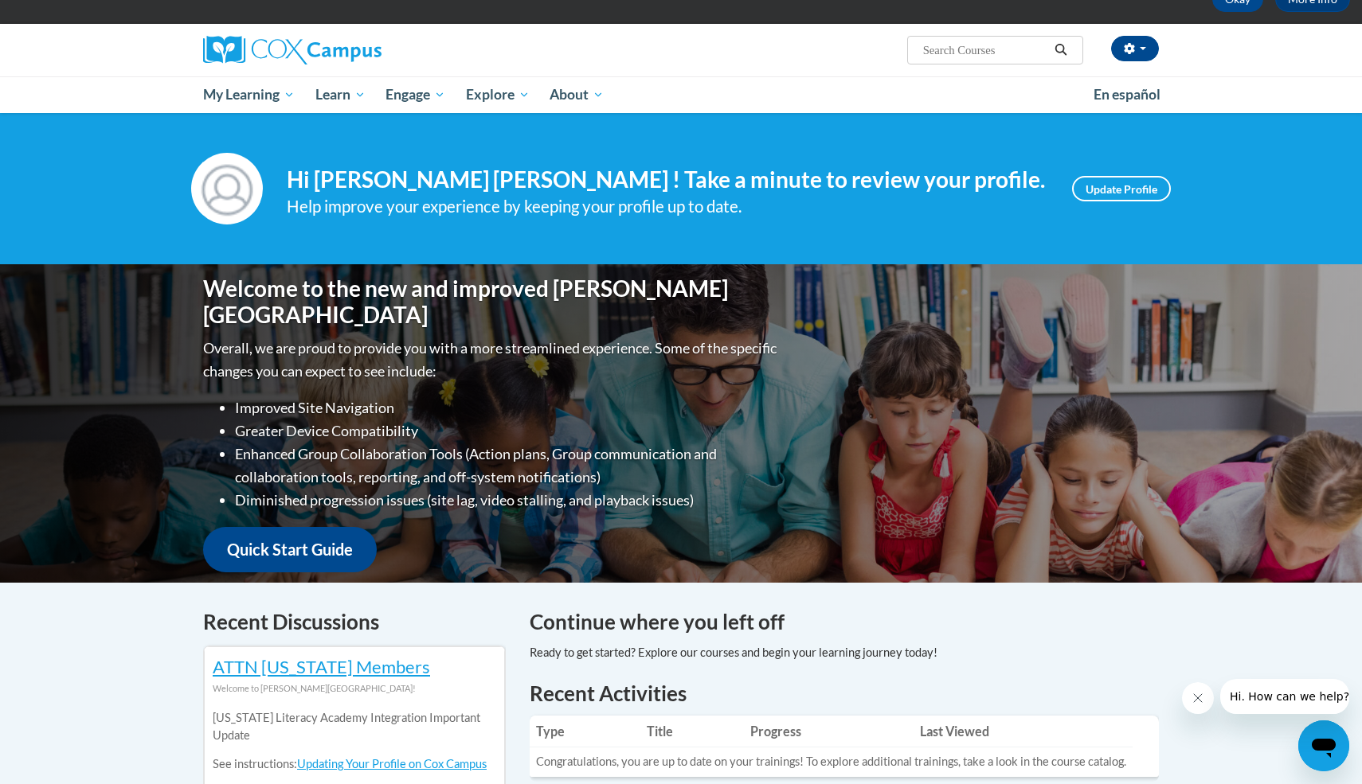
scroll to position [49, 0]
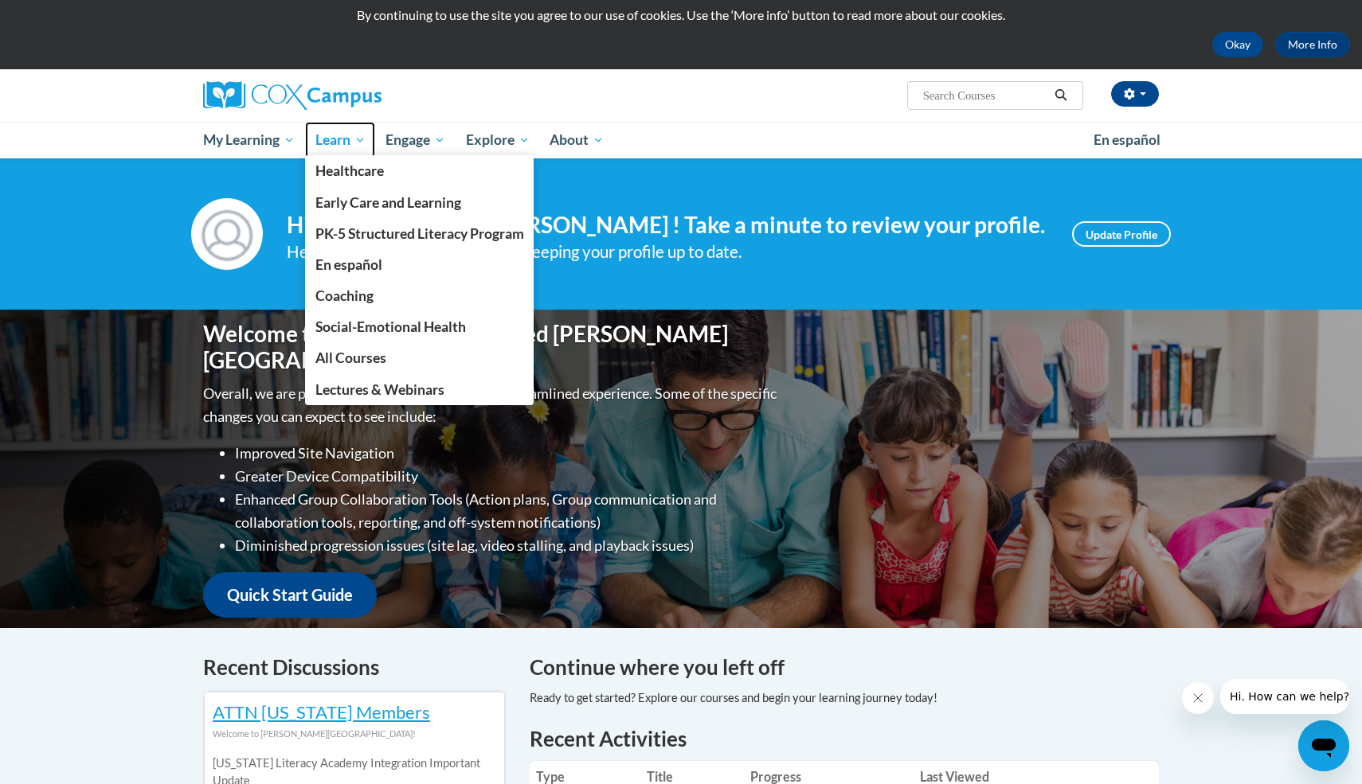
click at [354, 140] on span "Learn" at bounding box center [340, 140] width 50 height 19
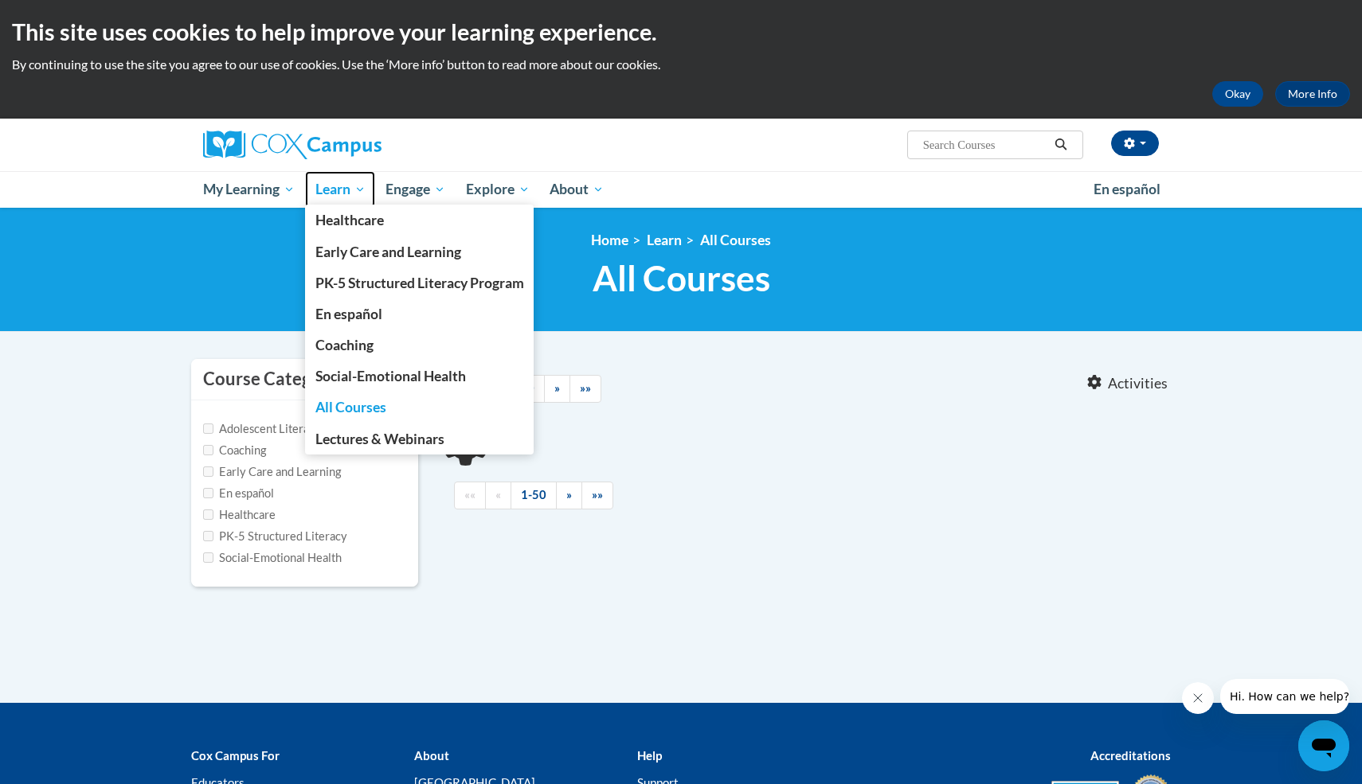
click at [349, 191] on span "Learn" at bounding box center [340, 189] width 50 height 19
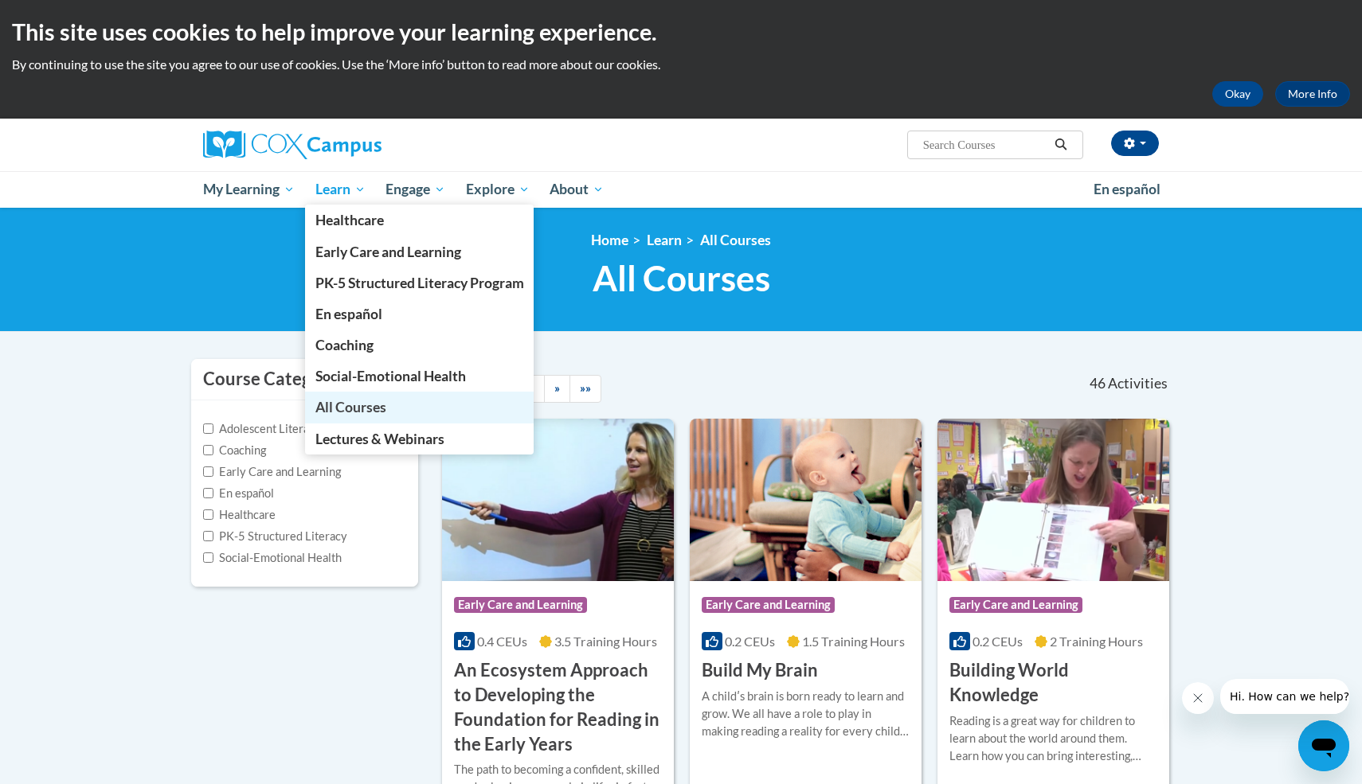
click at [362, 408] on span "All Courses" at bounding box center [350, 407] width 71 height 17
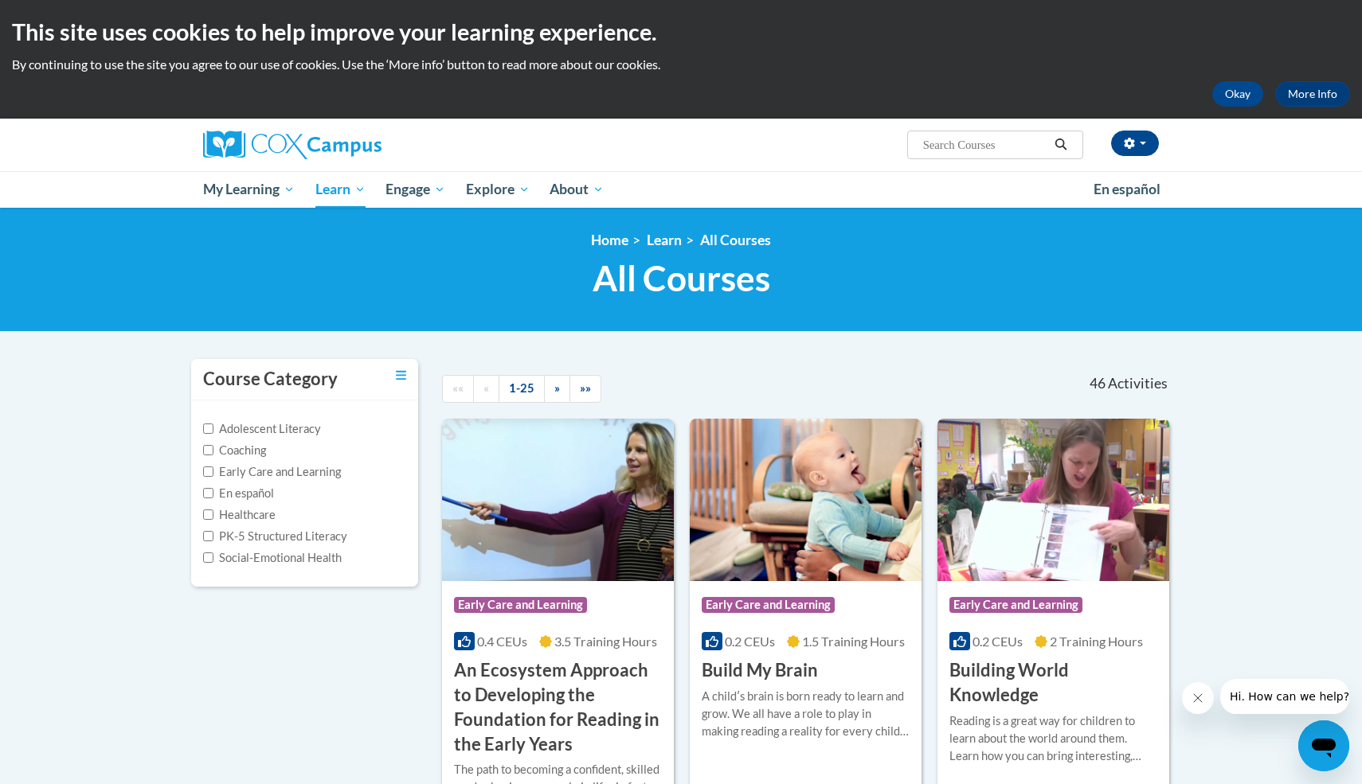
click at [939, 142] on input "Search..." at bounding box center [984, 144] width 127 height 19
type input "Adolence litercey"
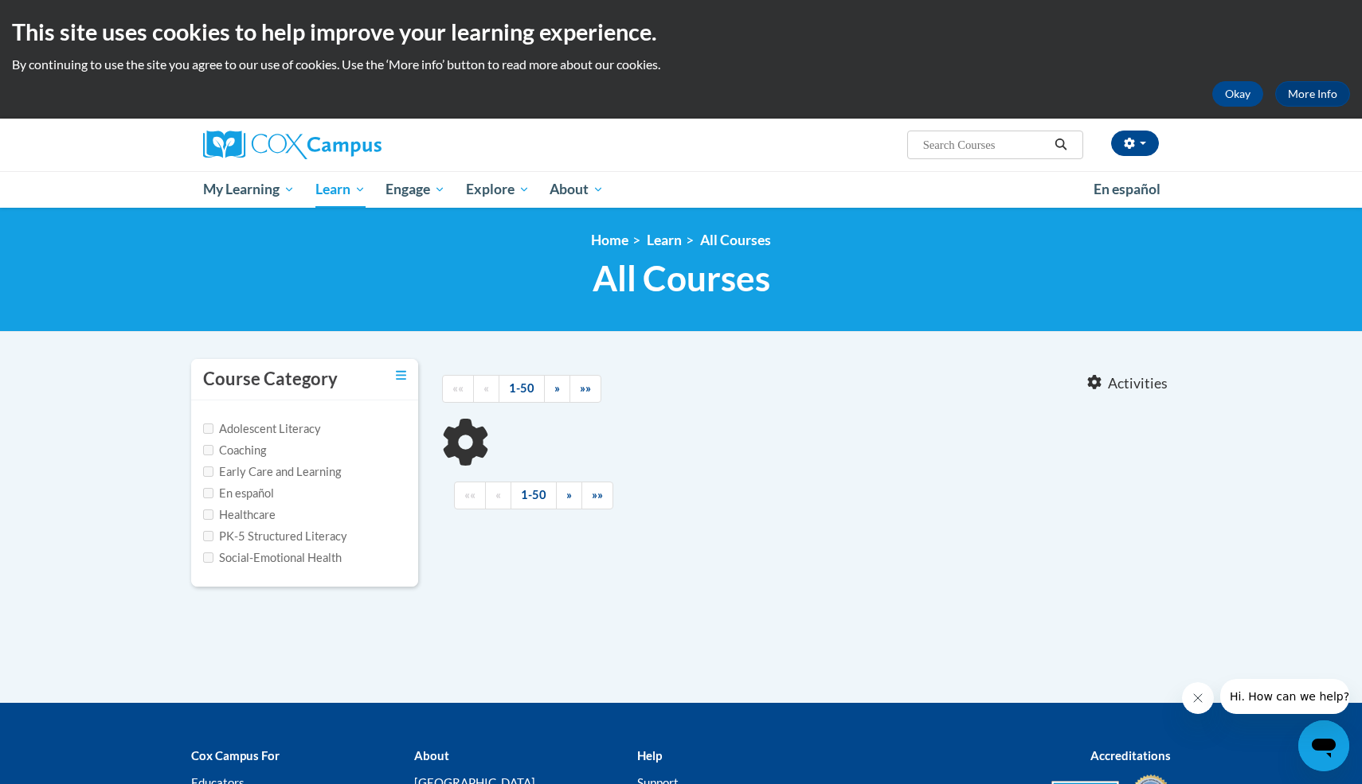
type input "Adolence litercey"
click at [301, 432] on label "Adolescent Literacy" at bounding box center [262, 429] width 118 height 18
click at [213, 432] on input "Adolescent Literacy" at bounding box center [208, 429] width 10 height 10
checkbox input "true"
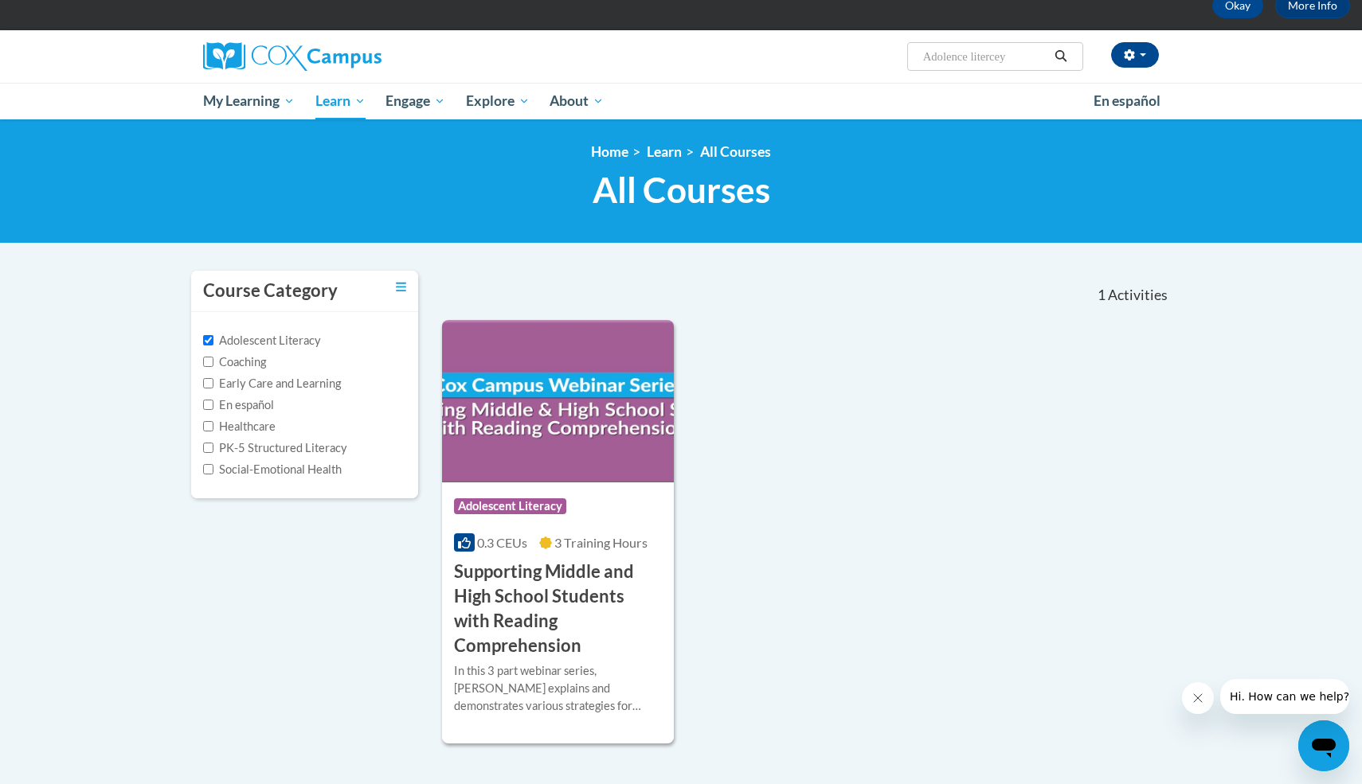
scroll to position [84, 0]
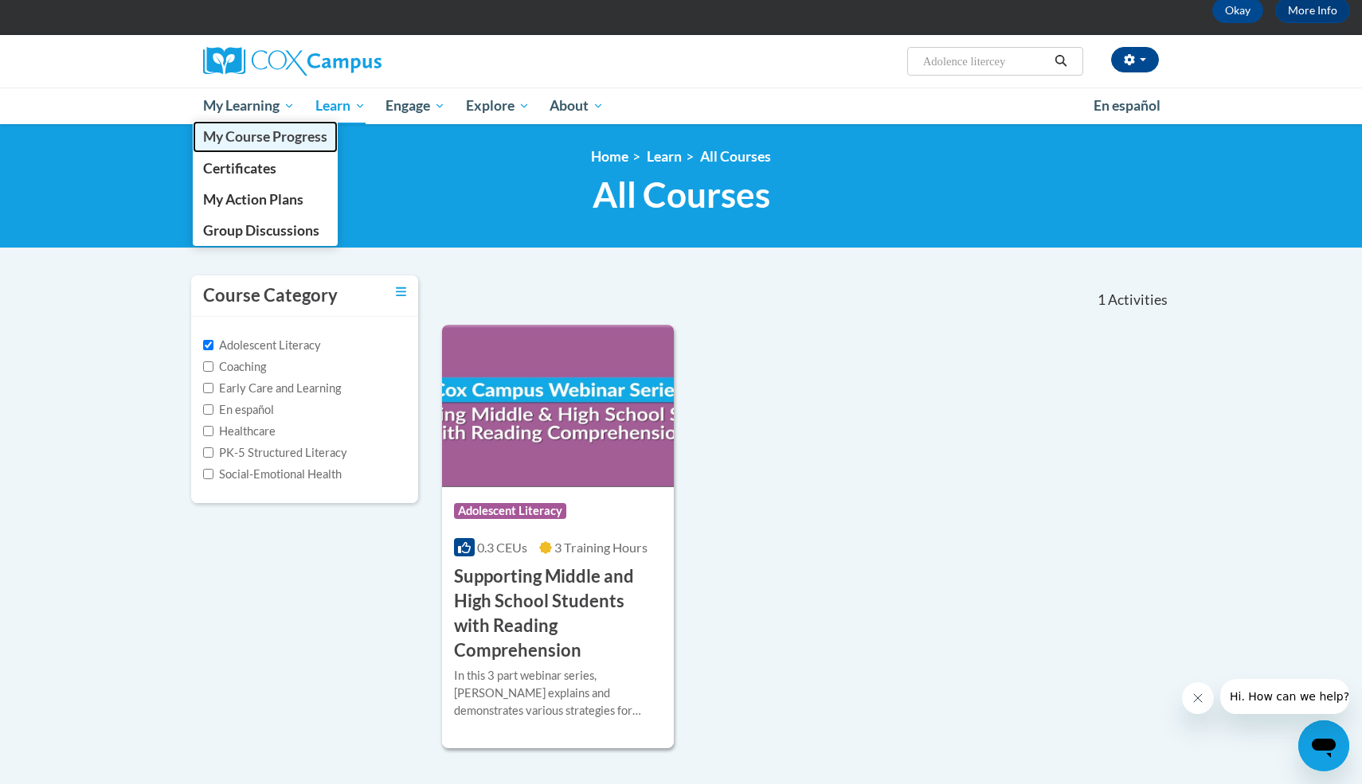
click at [288, 137] on span "My Course Progress" at bounding box center [265, 136] width 124 height 17
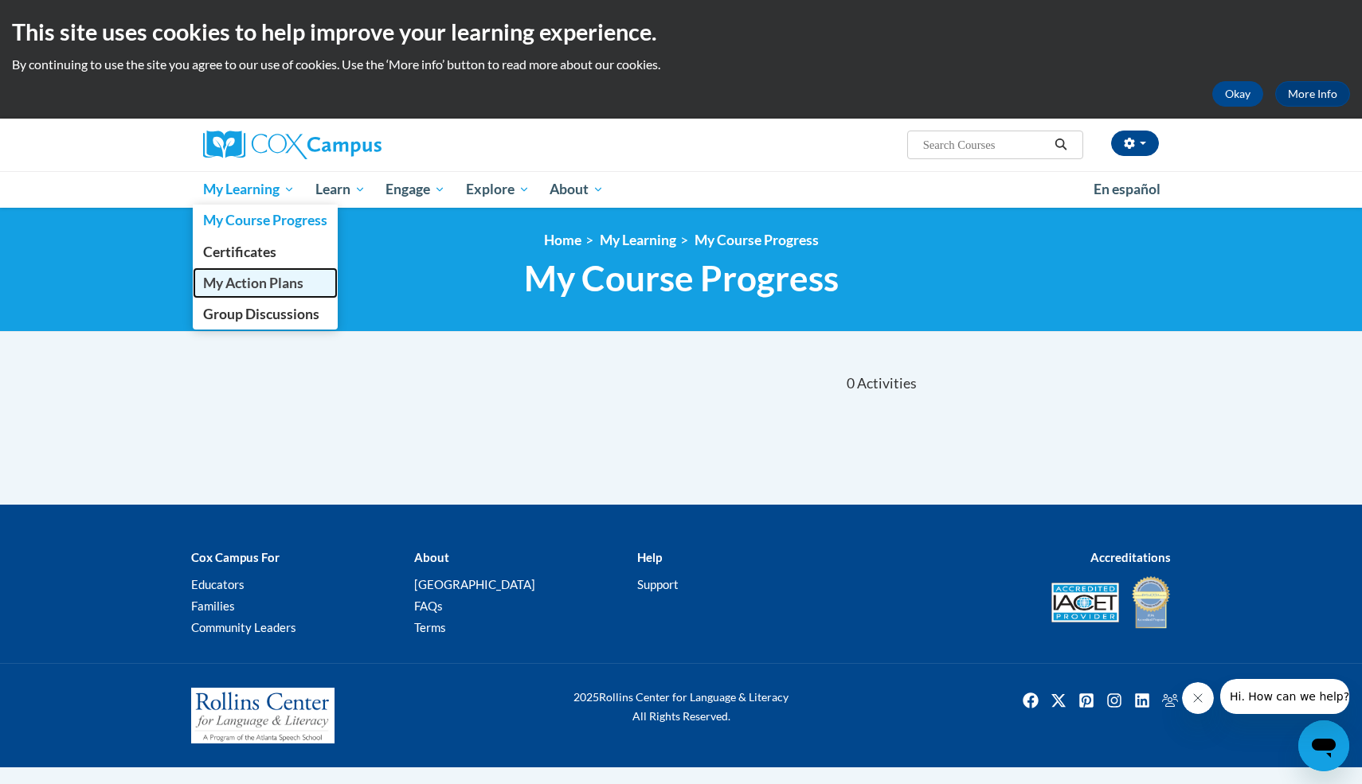
click at [274, 282] on span "My Action Plans" at bounding box center [253, 283] width 100 height 17
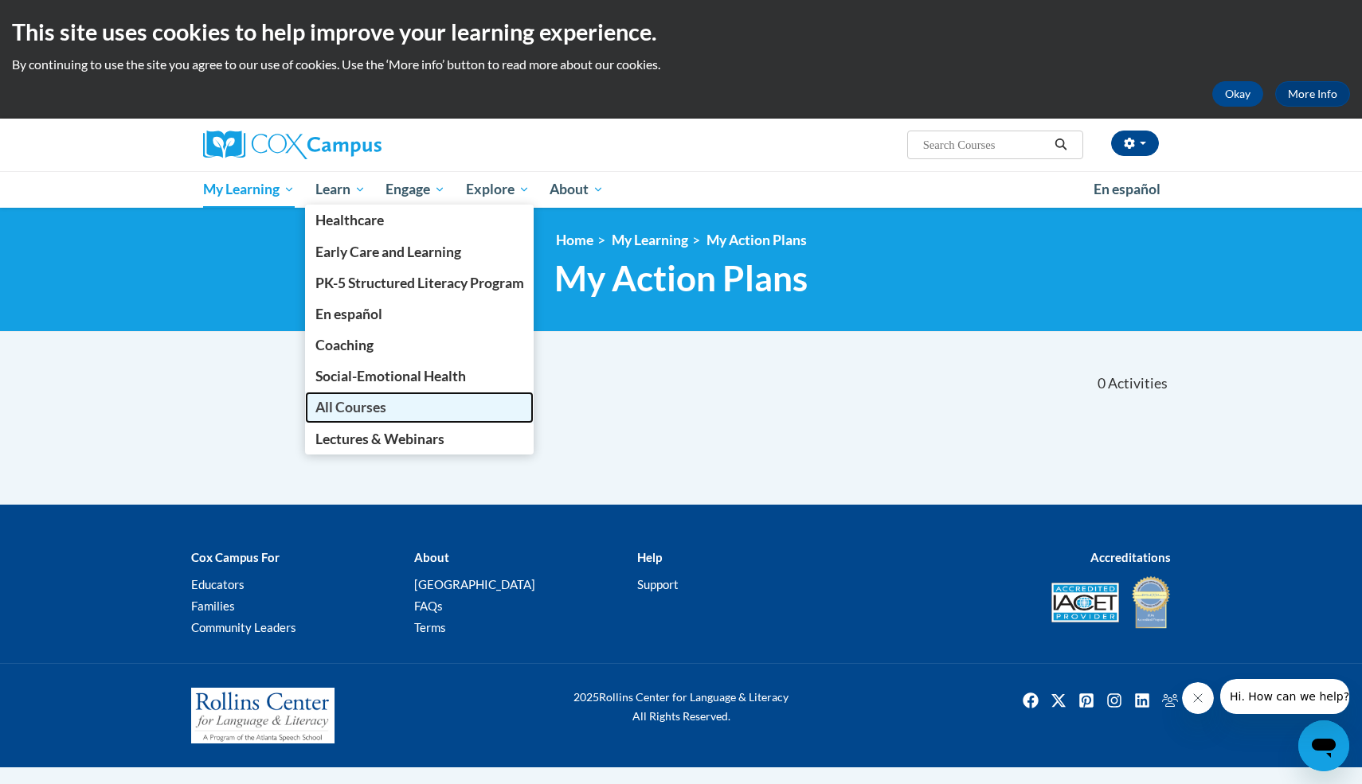
click at [368, 405] on span "All Courses" at bounding box center [350, 407] width 71 height 17
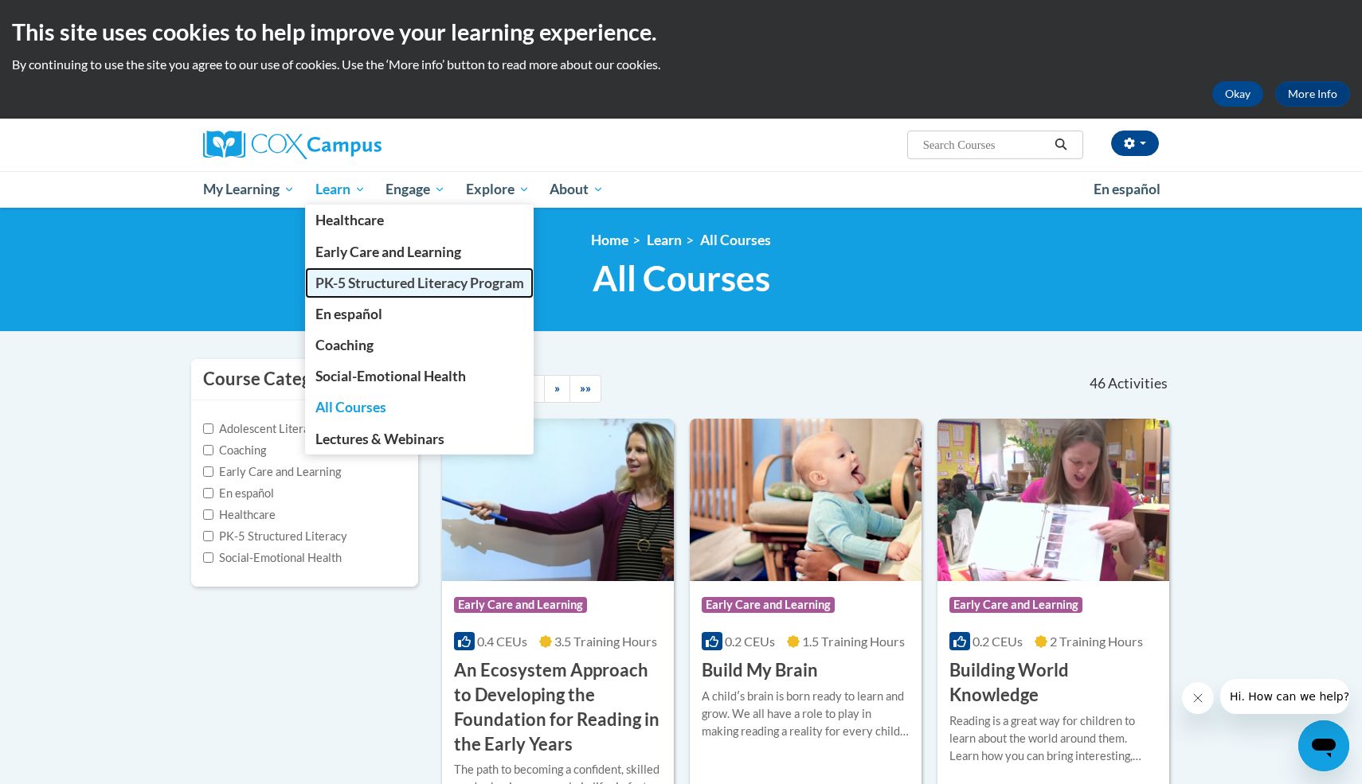
click at [373, 281] on span "PK-5 Structured Literacy Program" at bounding box center [419, 283] width 209 height 17
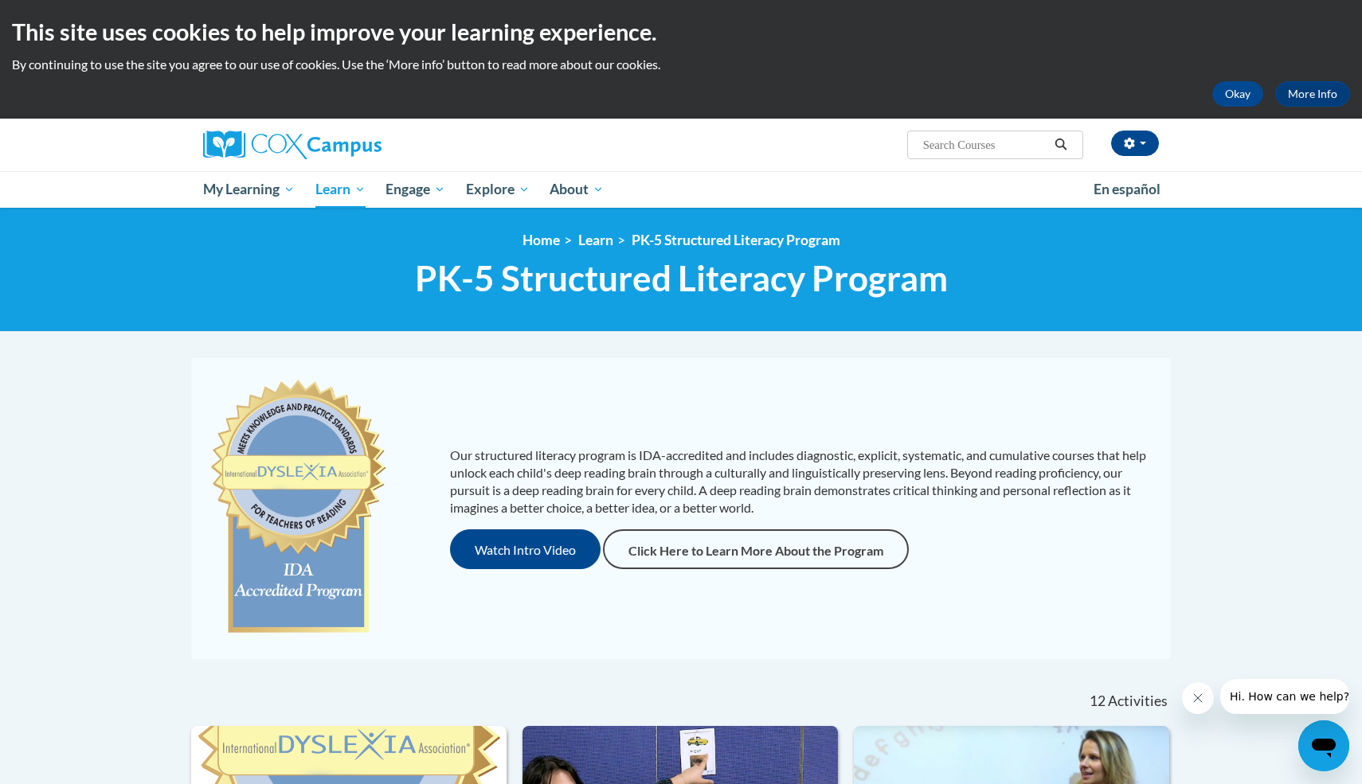
click at [1006, 143] on input "Search..." at bounding box center [984, 144] width 127 height 19
click at [1249, 95] on button "Okay" at bounding box center [1237, 93] width 51 height 25
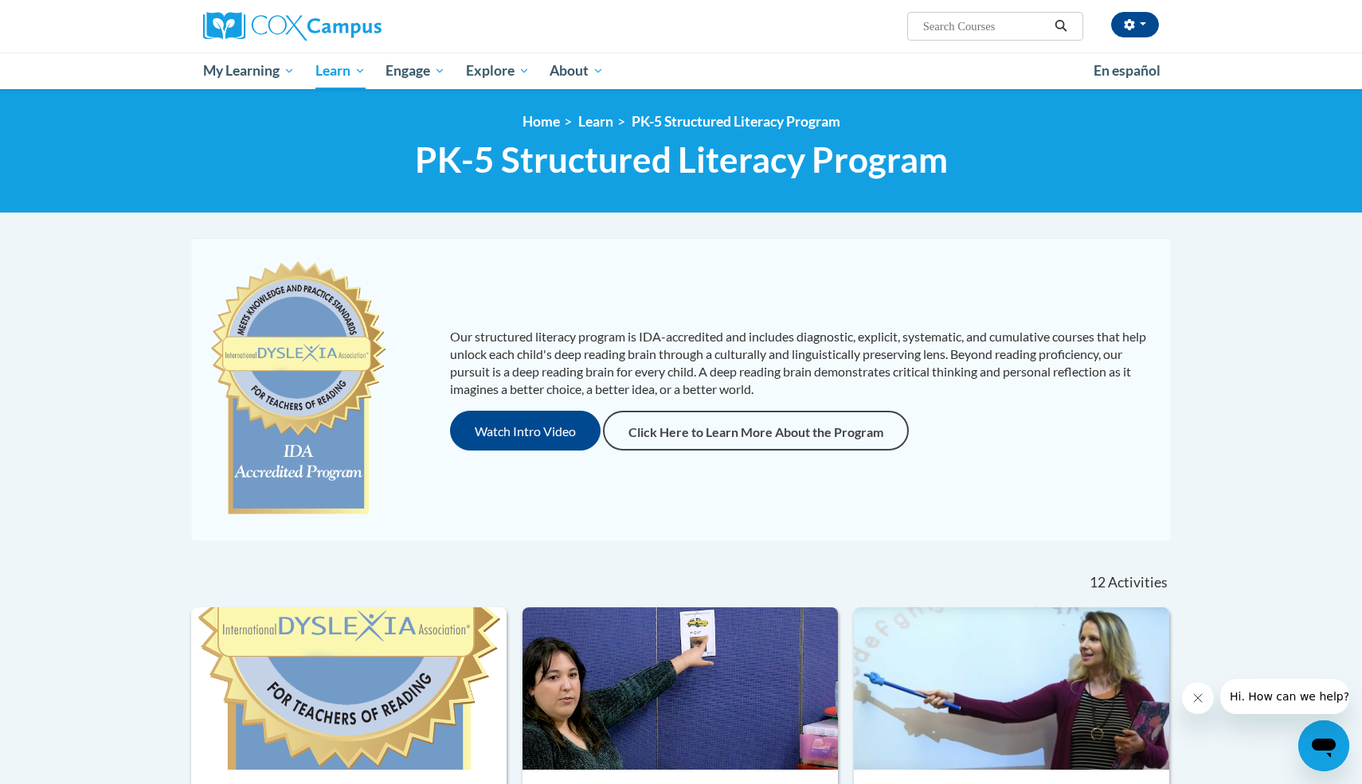
click at [1011, 23] on input "Search..." at bounding box center [984, 26] width 127 height 19
type input "oral language is the foundation of litercay"
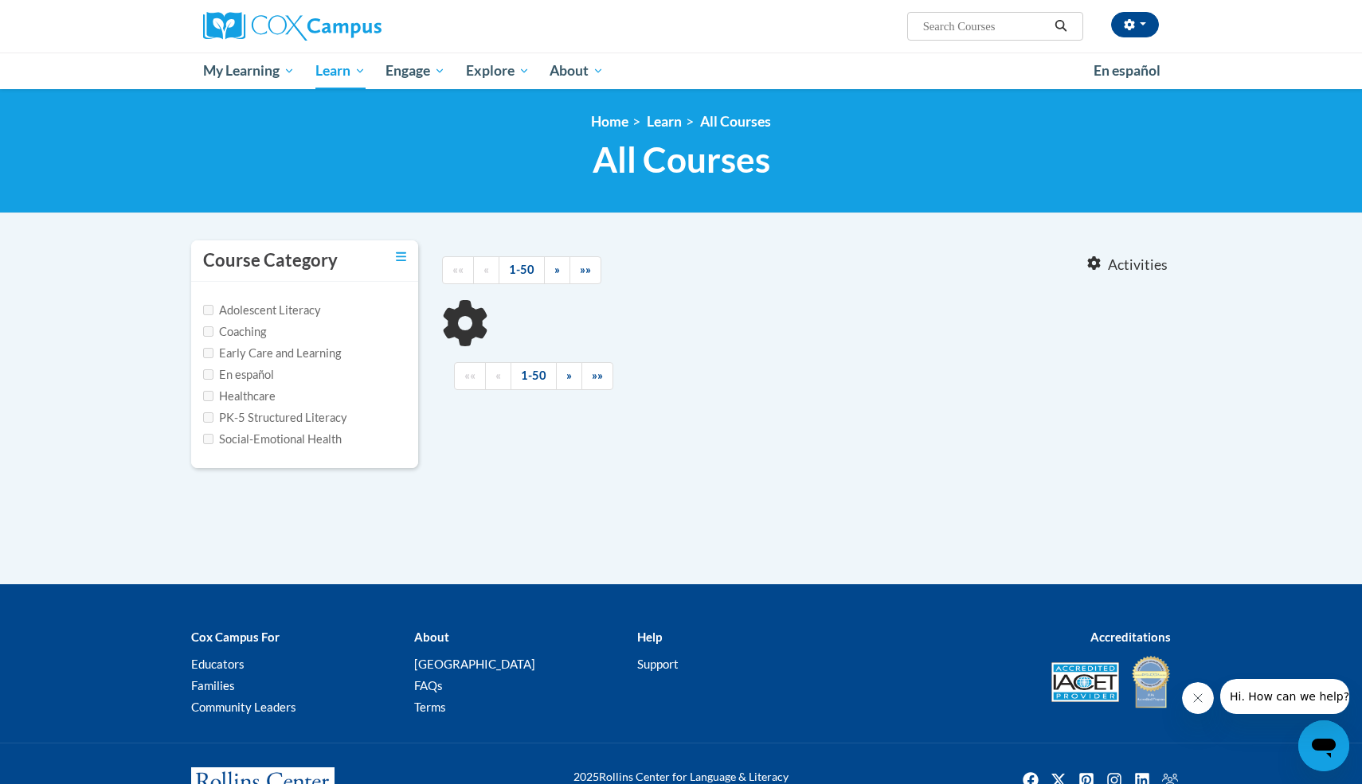
type input "oral language is the foundation of litercay"
click at [1044, 26] on input "oral language is the foundation of litercay" at bounding box center [984, 26] width 127 height 19
drag, startPoint x: 922, startPoint y: 29, endPoint x: 1077, endPoint y: 37, distance: 155.5
click at [1077, 37] on span "Search Search... oral language is the foundation of litercay" at bounding box center [995, 26] width 176 height 29
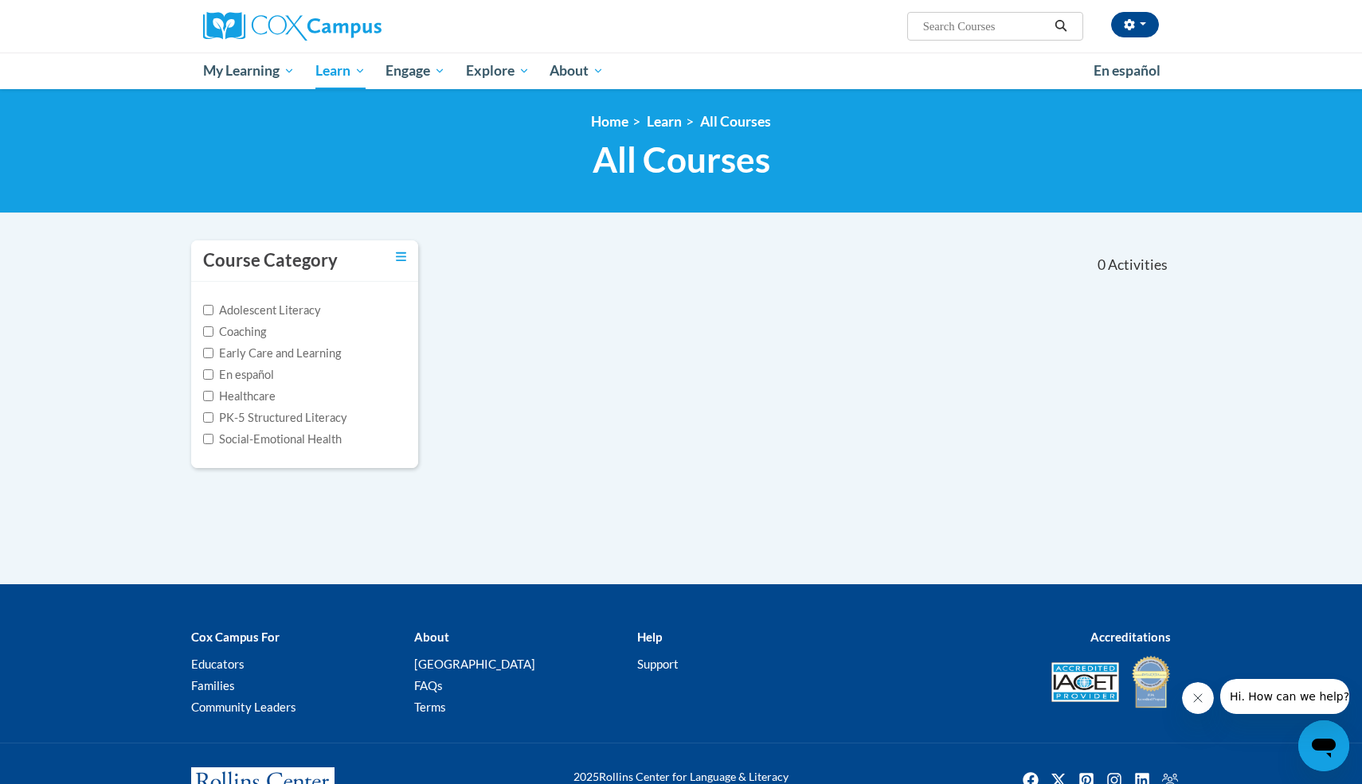
scroll to position [0, 0]
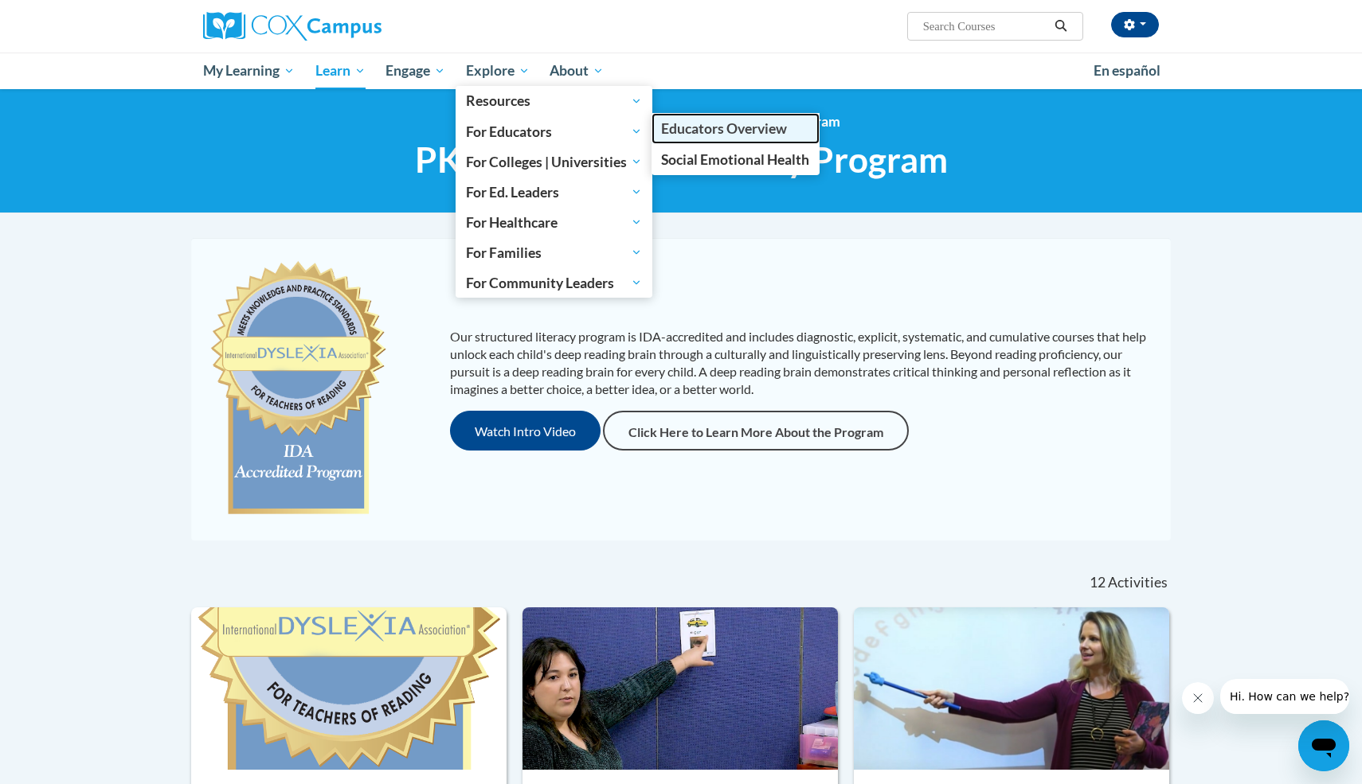
click at [674, 129] on span "Educators Overview" at bounding box center [724, 128] width 126 height 17
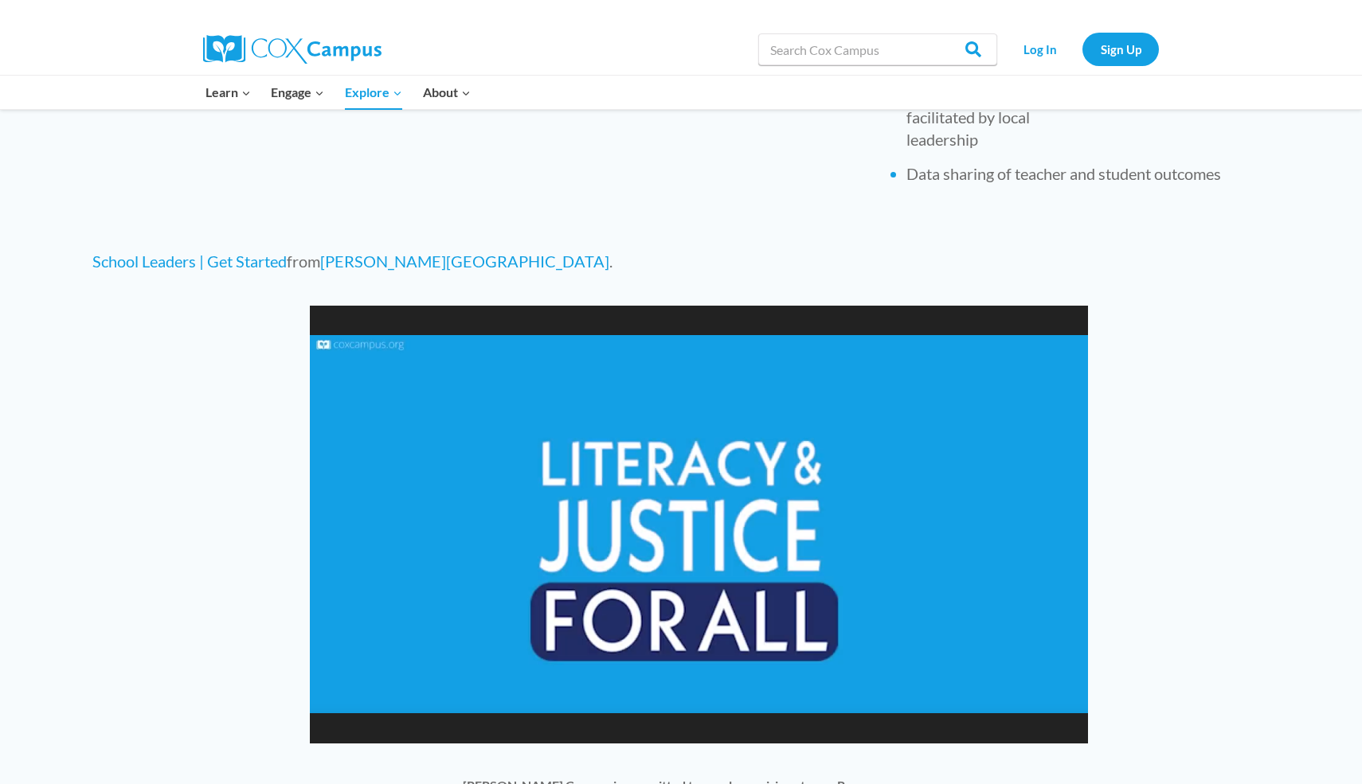
scroll to position [887, 0]
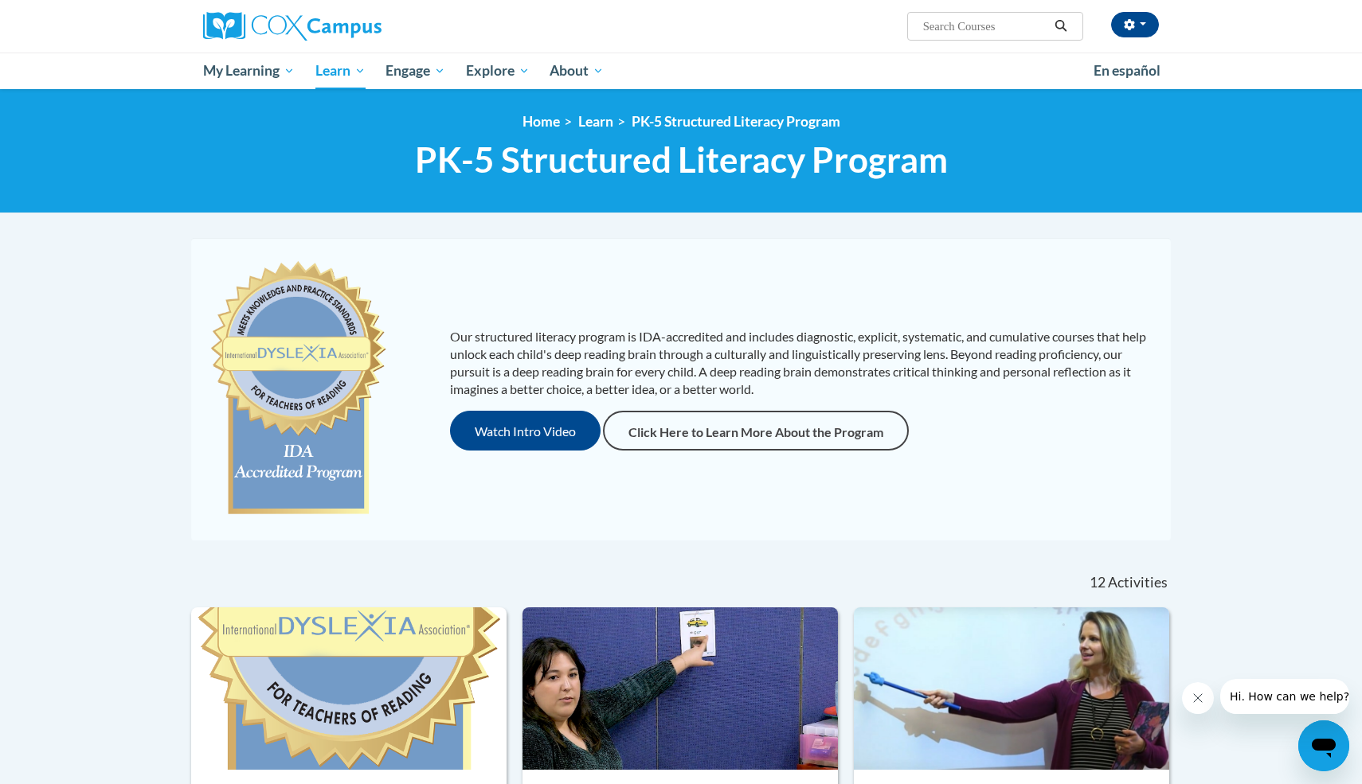
click at [968, 32] on input "Search..." at bounding box center [984, 26] width 127 height 19
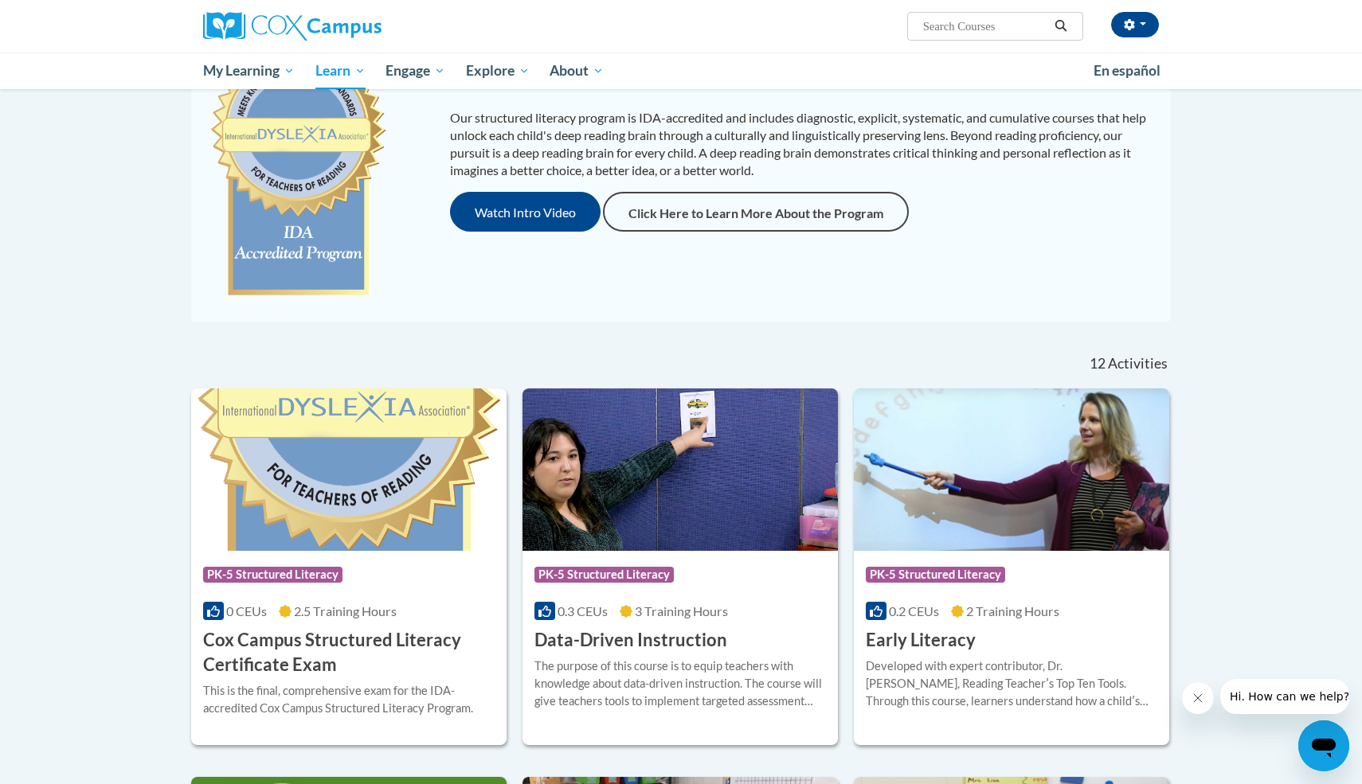
scroll to position [217, 0]
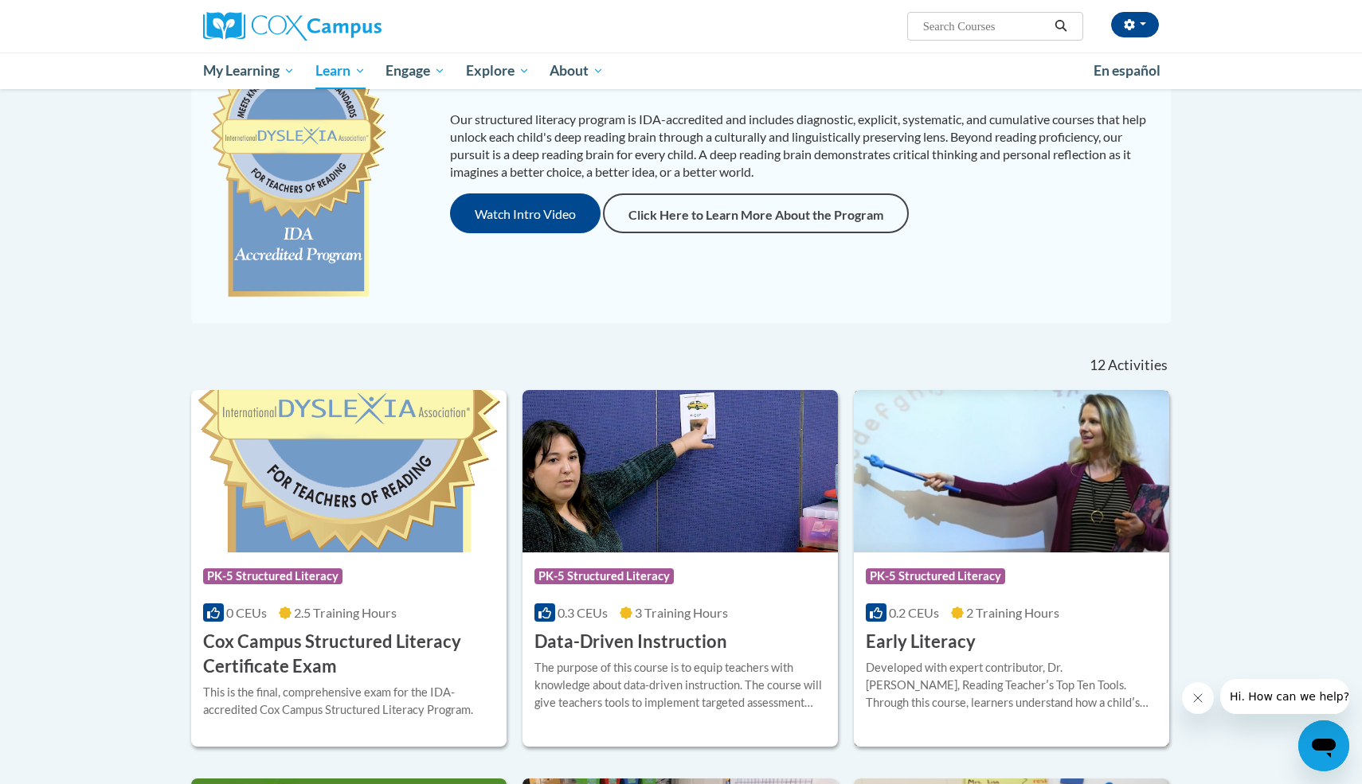
click at [1000, 670] on div "Developed with expert contributor, Dr. Deborah Glaser, Reading Teacherʹs Top Te…" at bounding box center [1011, 685] width 291 height 53
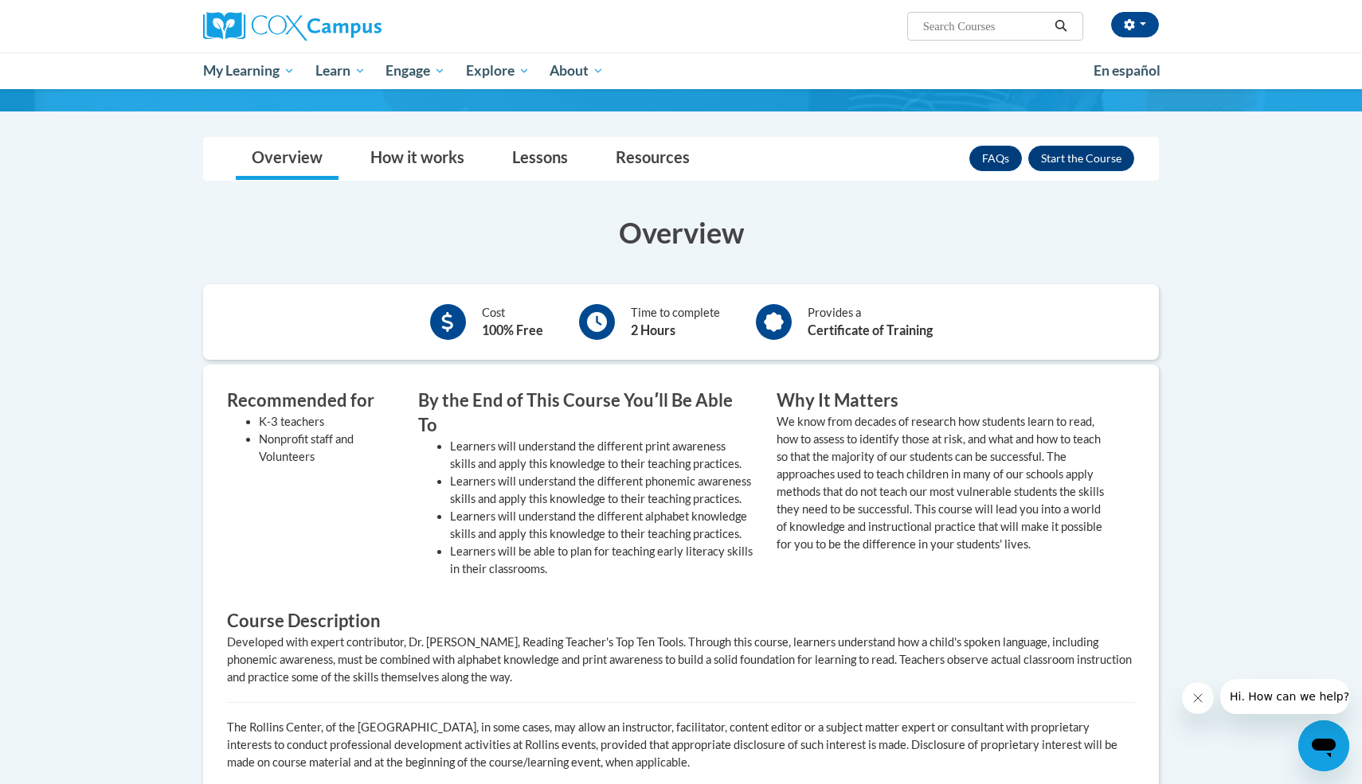
scroll to position [220, 0]
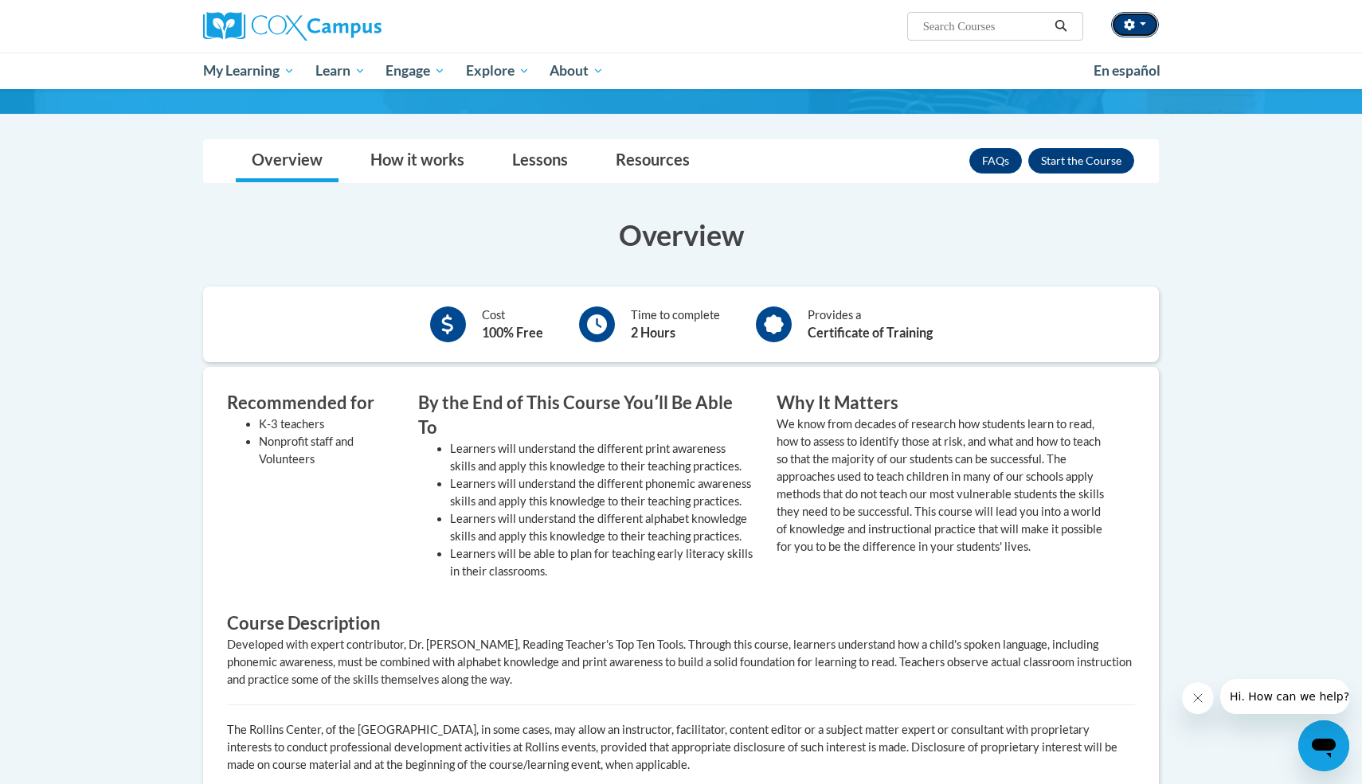
click at [1140, 25] on span "button" at bounding box center [1143, 23] width 6 height 3
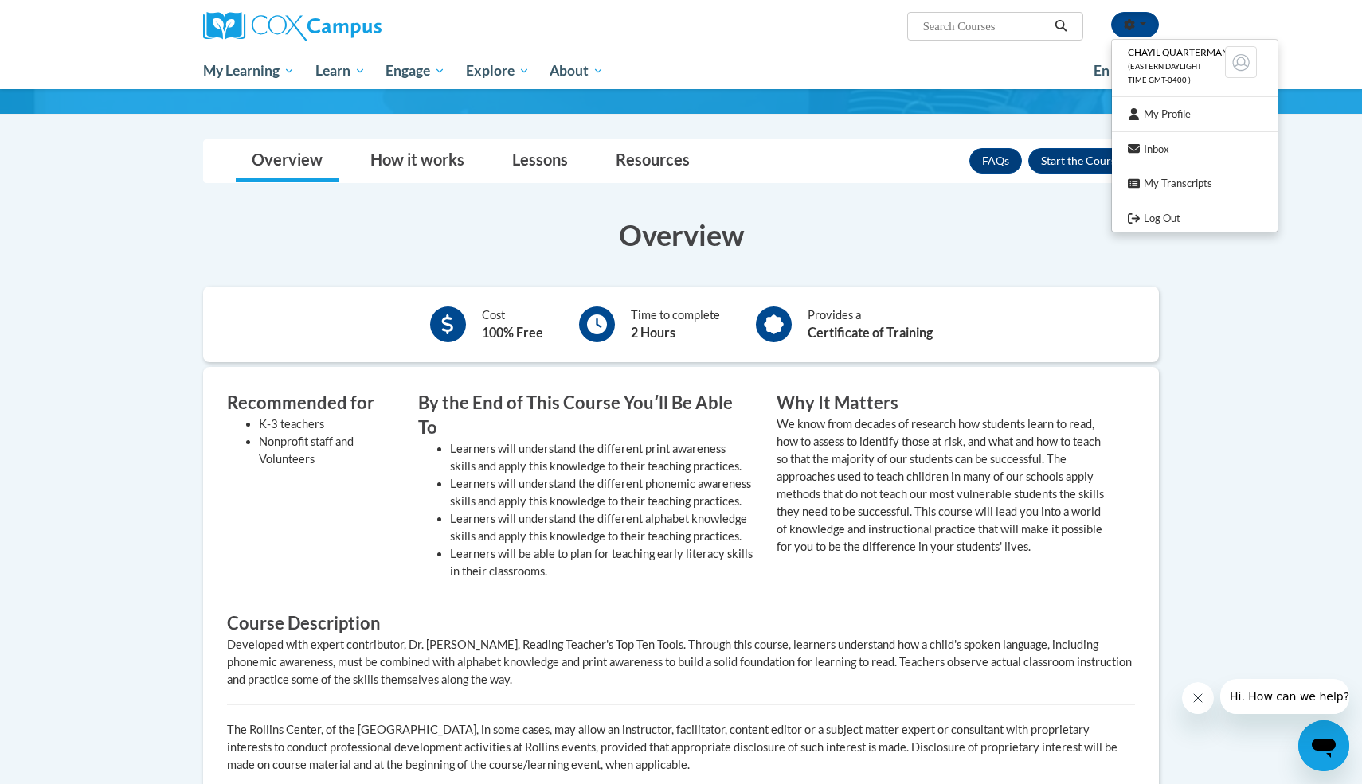
click at [1257, 276] on body "Chayil Quarterman (Eastern Daylight Time GMT-0400 ) My Profile Inbox My Transcr…" at bounding box center [681, 531] width 1362 height 1503
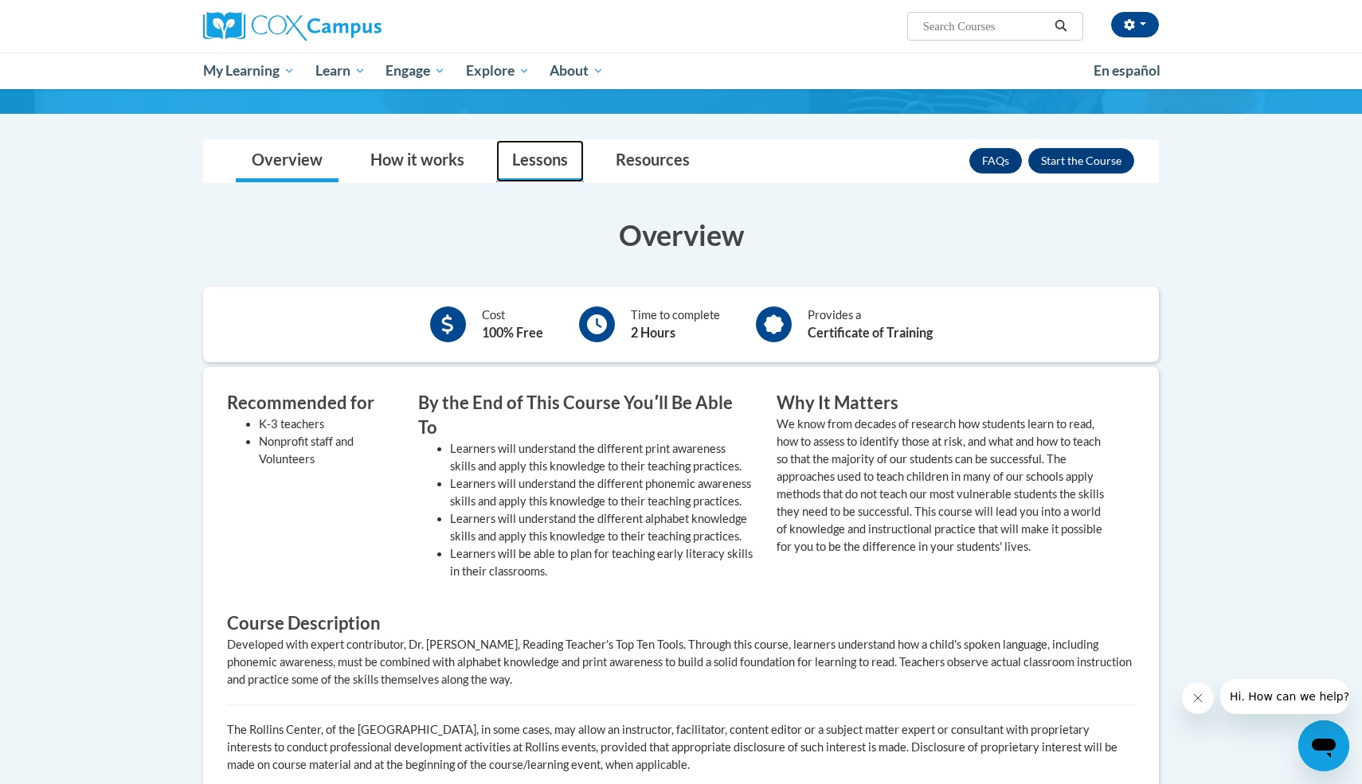
click at [555, 156] on link "Lessons" at bounding box center [540, 161] width 88 height 42
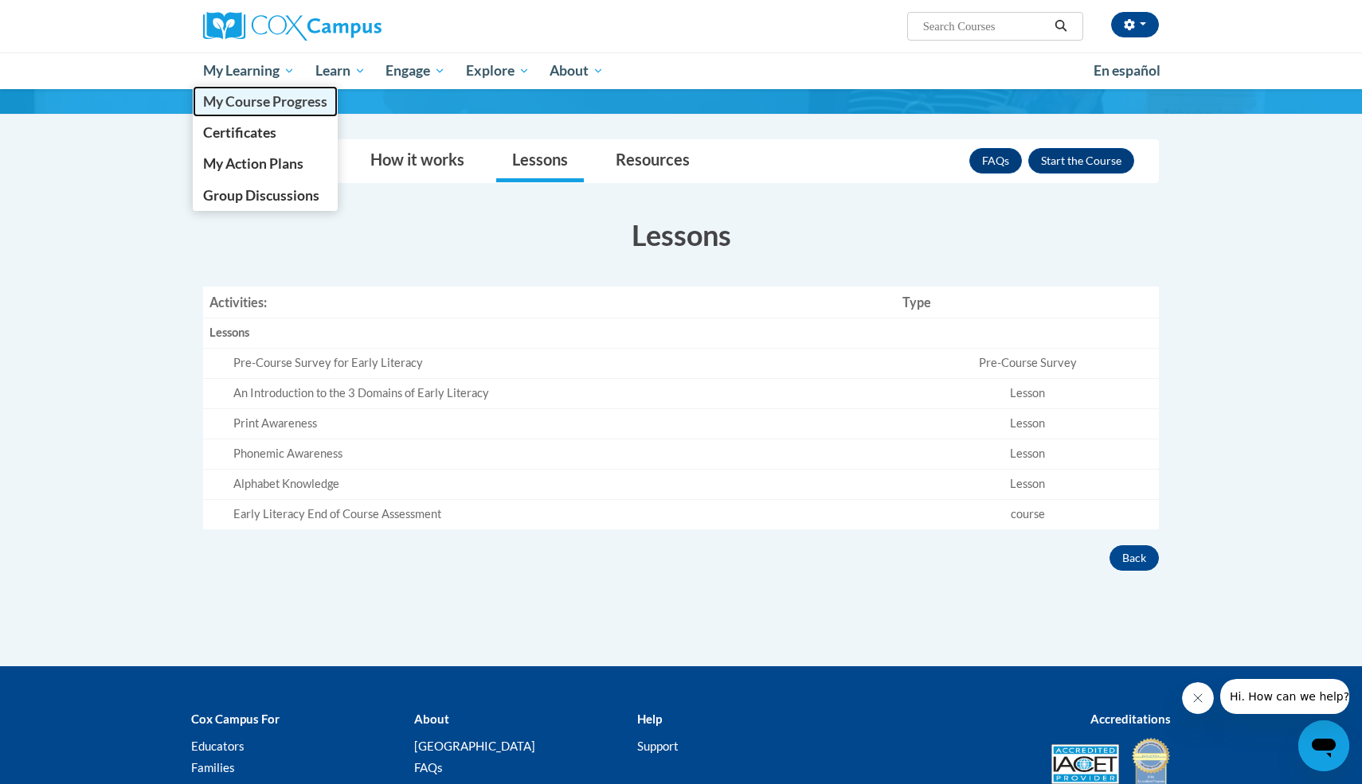
click at [253, 98] on span "My Course Progress" at bounding box center [265, 101] width 124 height 17
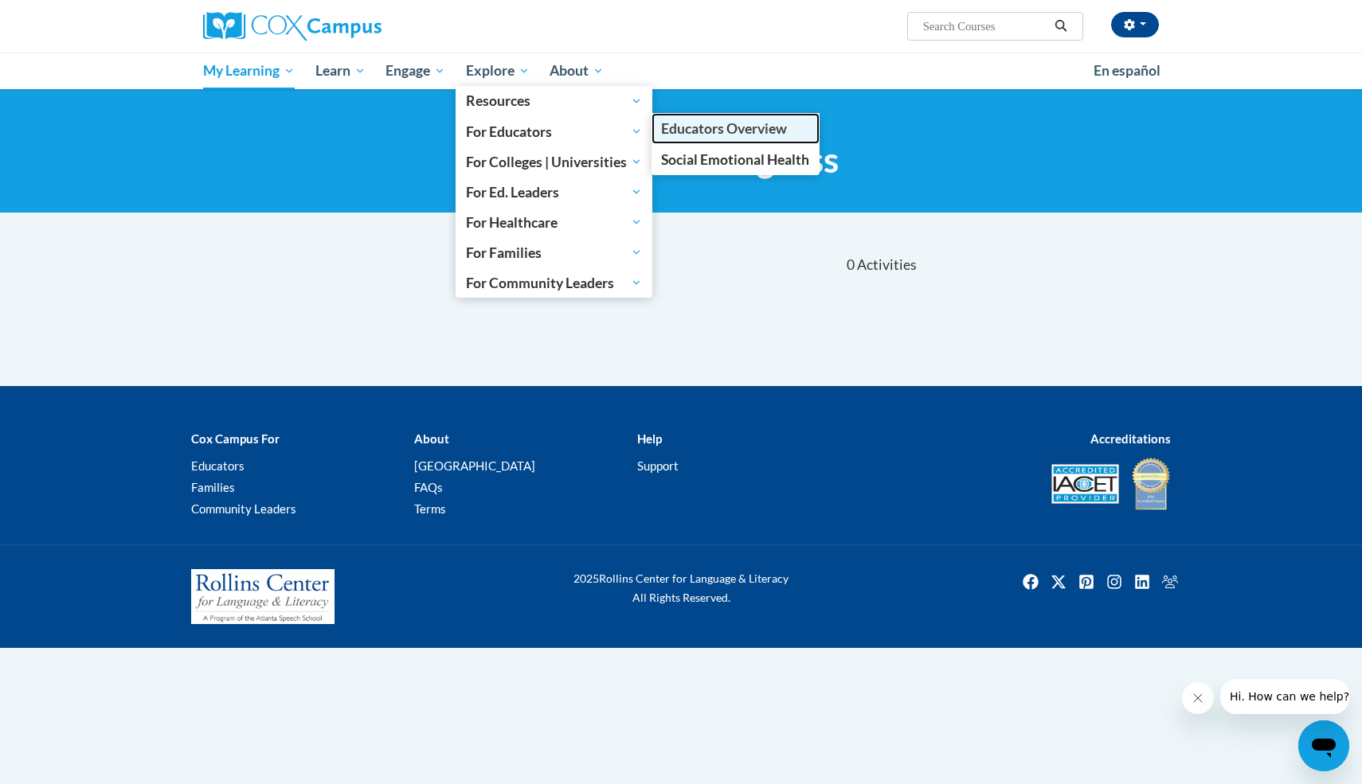
click at [704, 127] on span "Educators Overview" at bounding box center [724, 128] width 126 height 17
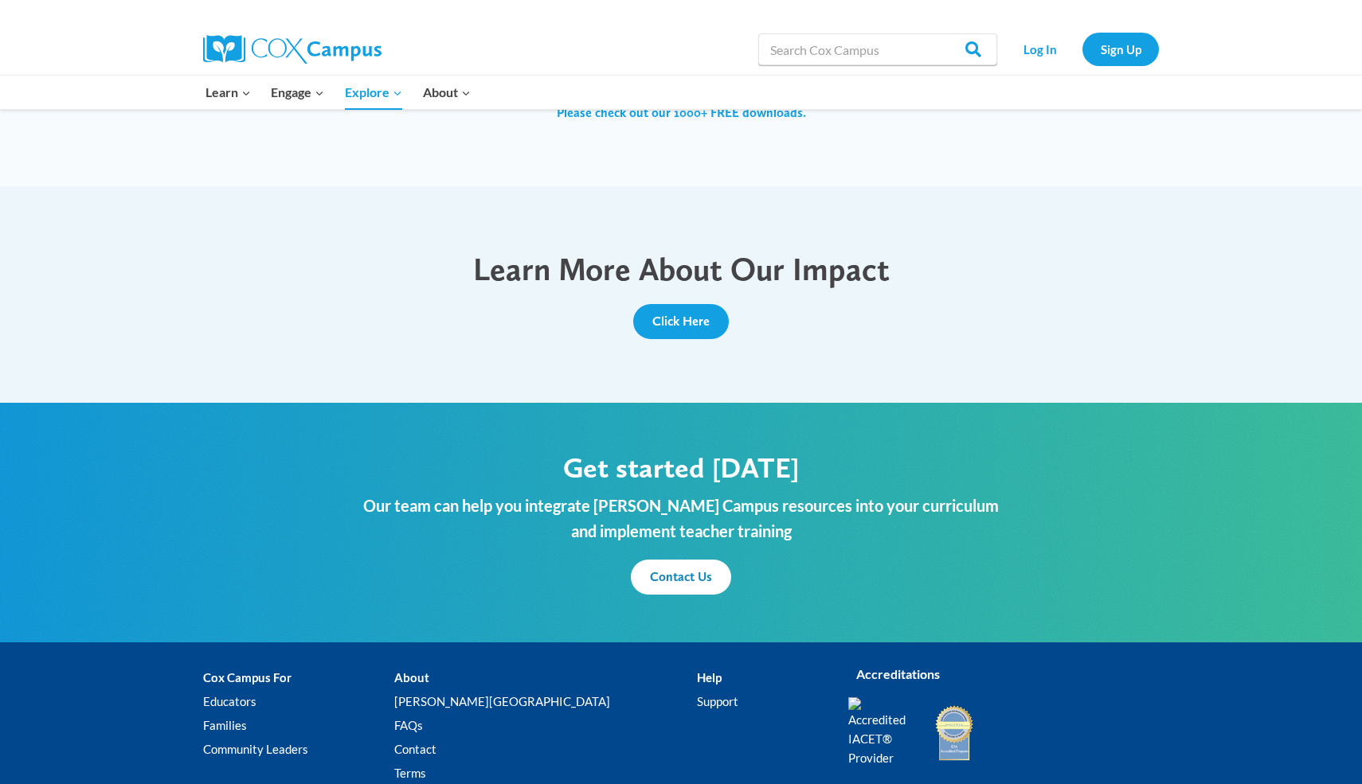
scroll to position [1770, 0]
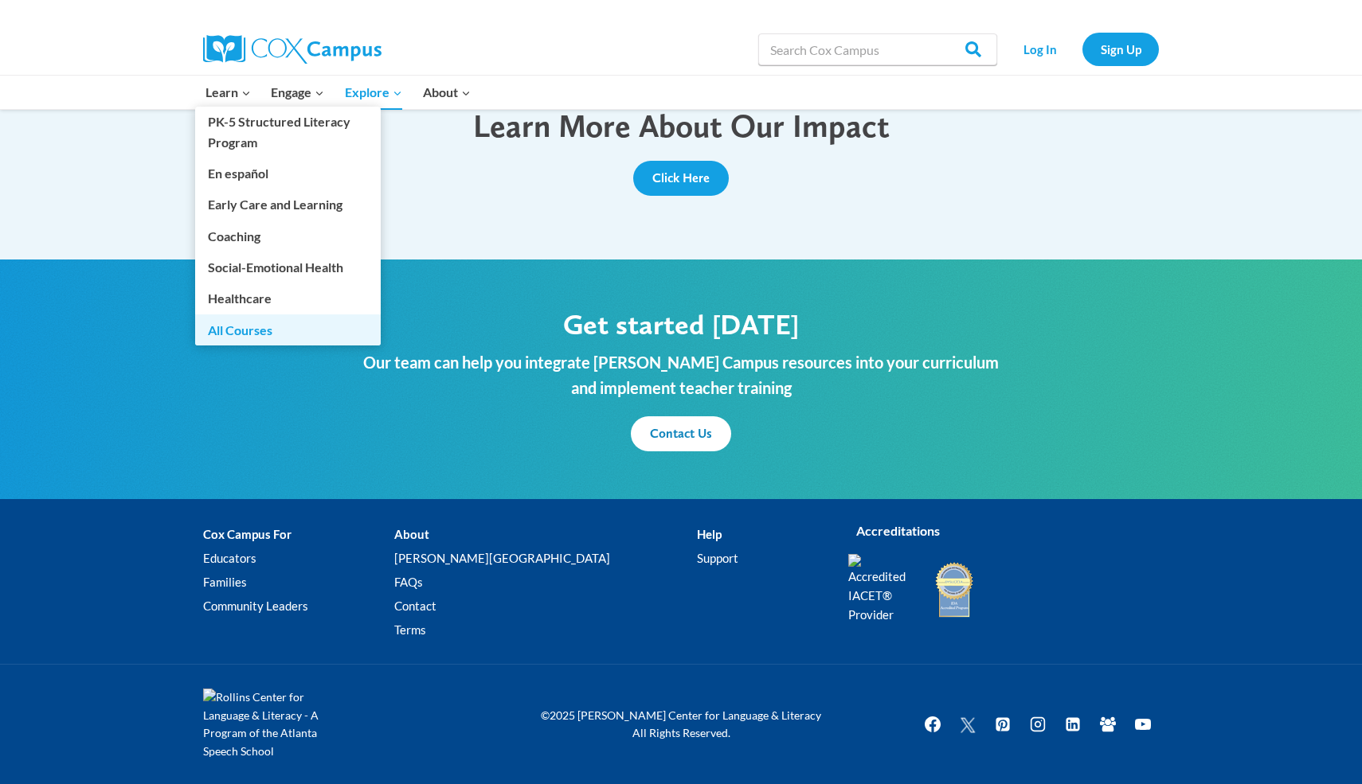
click at [225, 331] on link "All Courses" at bounding box center [288, 330] width 186 height 30
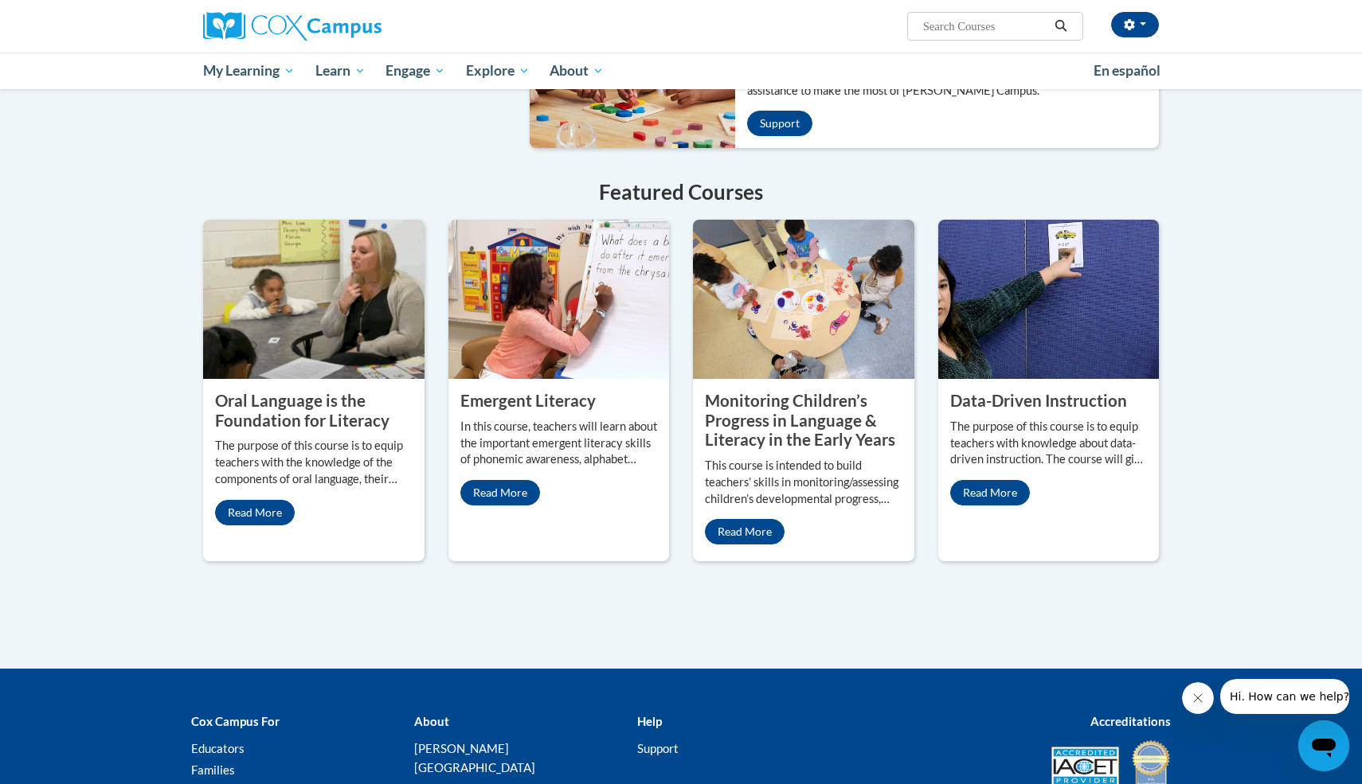
scroll to position [1300, 0]
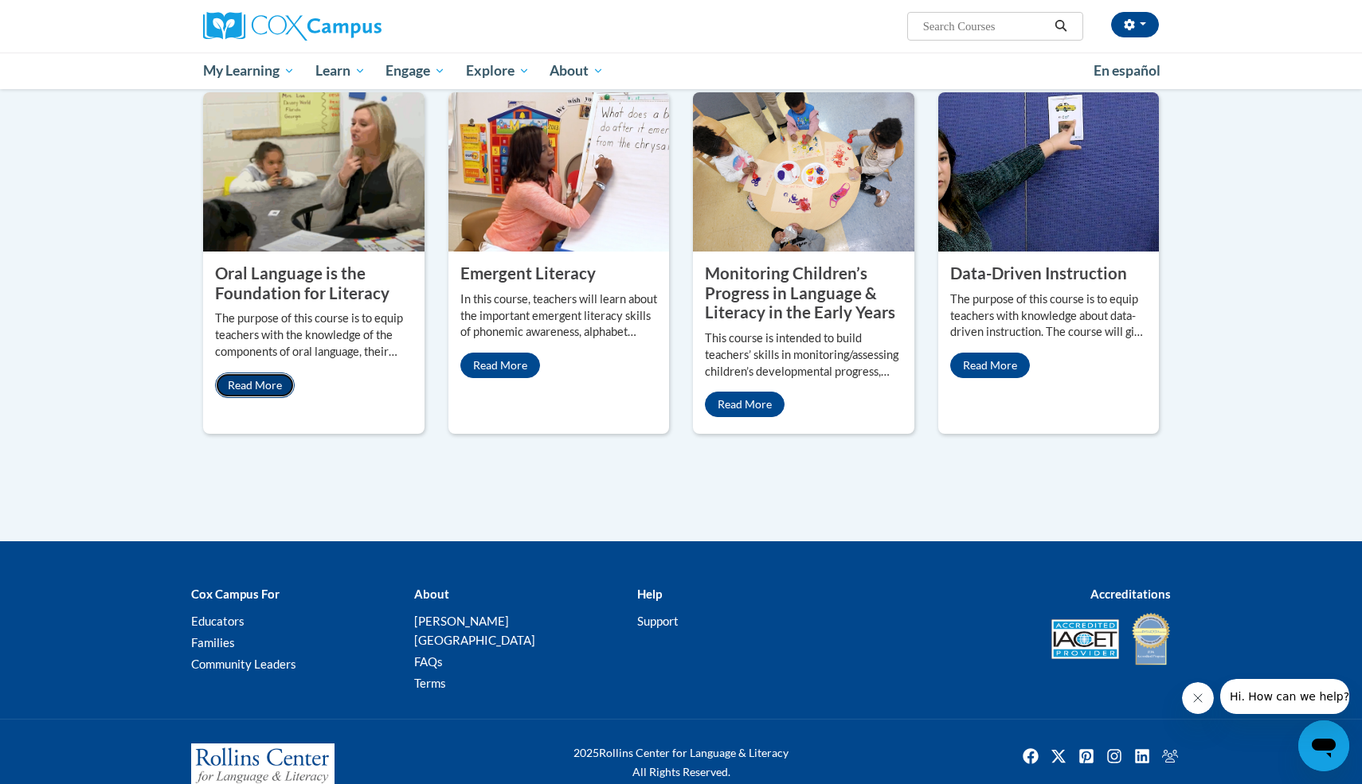
click at [259, 374] on link "Read More" at bounding box center [255, 385] width 80 height 25
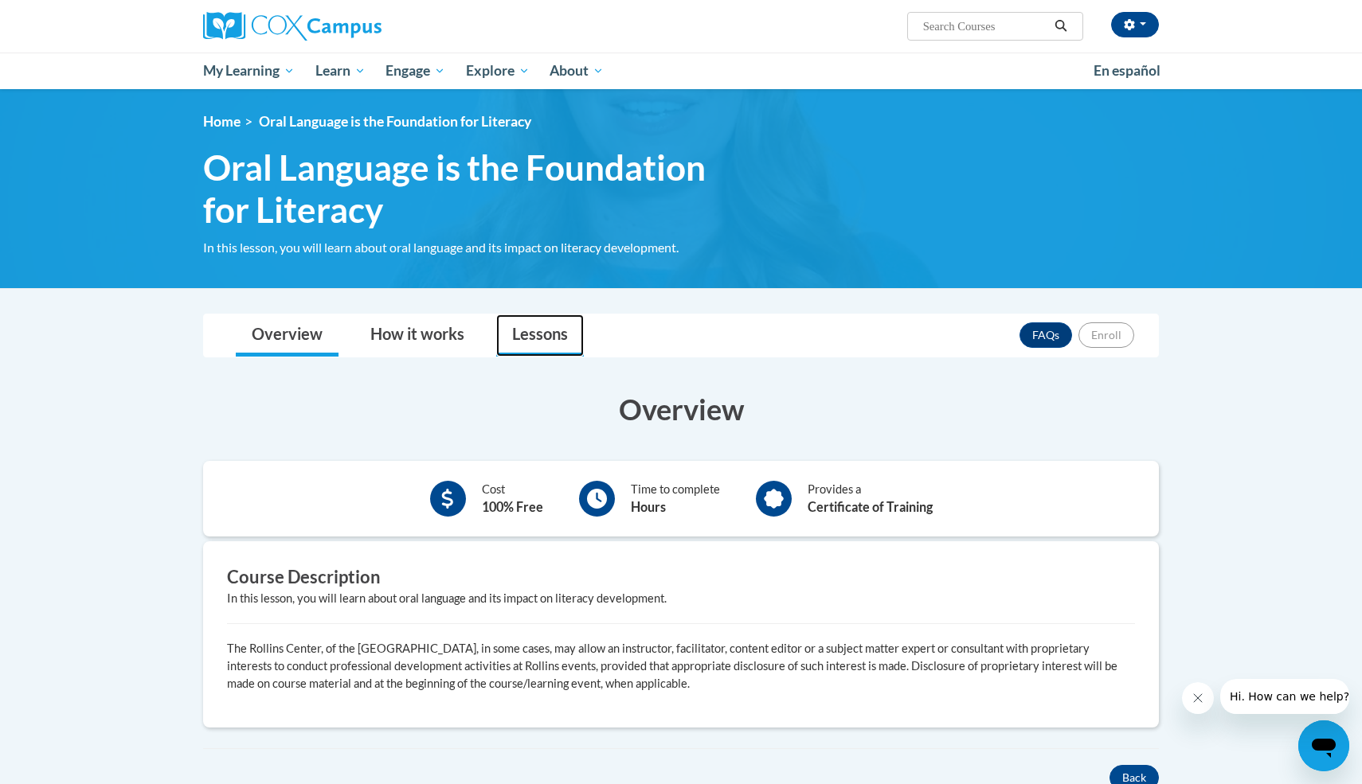
click at [553, 342] on link "Lessons" at bounding box center [540, 336] width 88 height 42
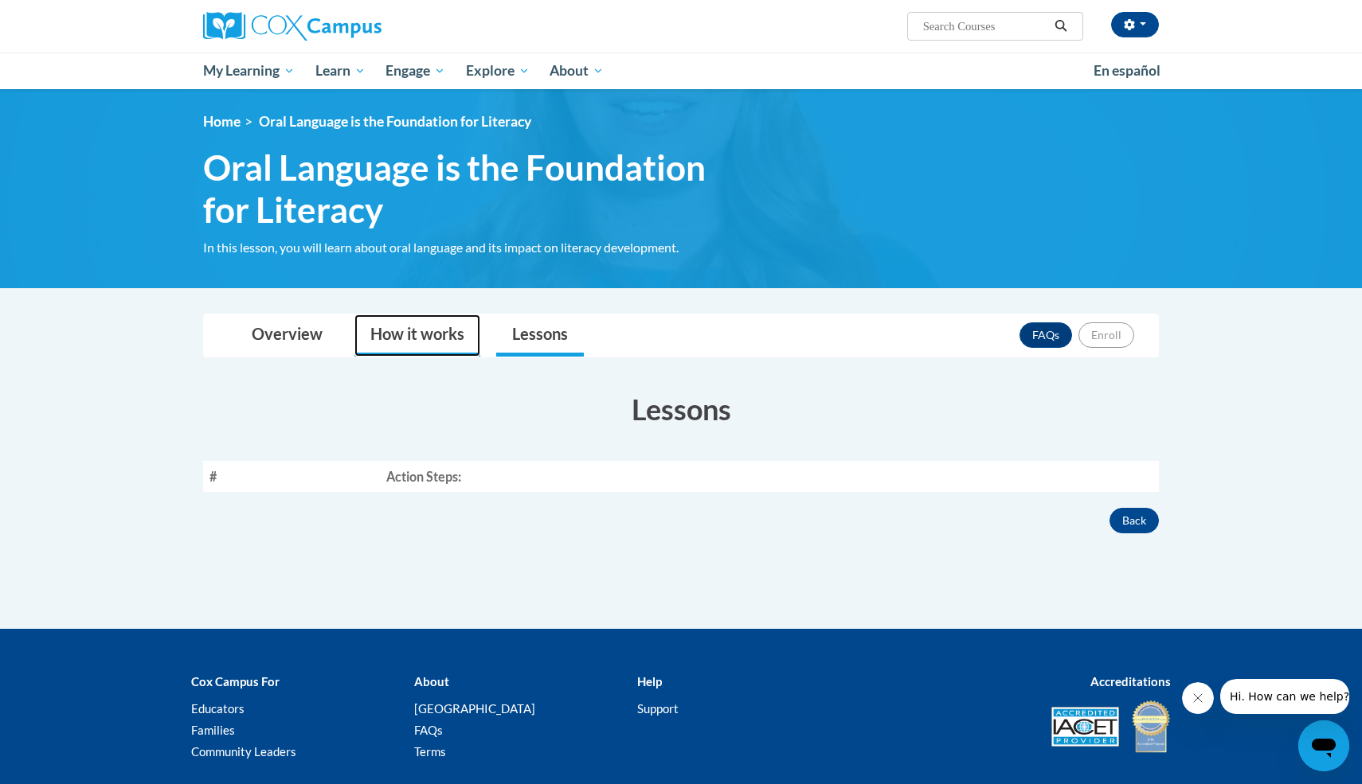
click at [432, 330] on link "How it works" at bounding box center [417, 336] width 126 height 42
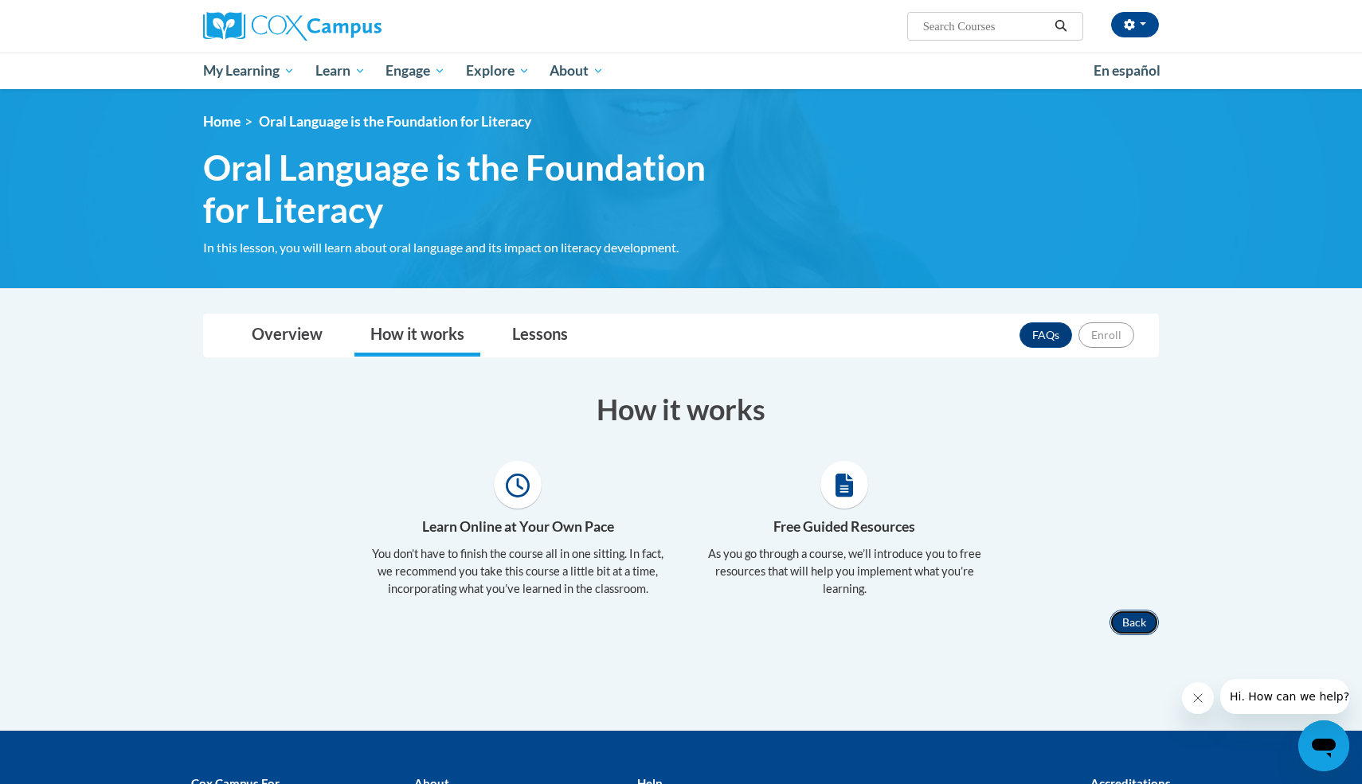
click at [1146, 627] on button "Back" at bounding box center [1133, 622] width 49 height 25
